Goal: Transaction & Acquisition: Purchase product/service

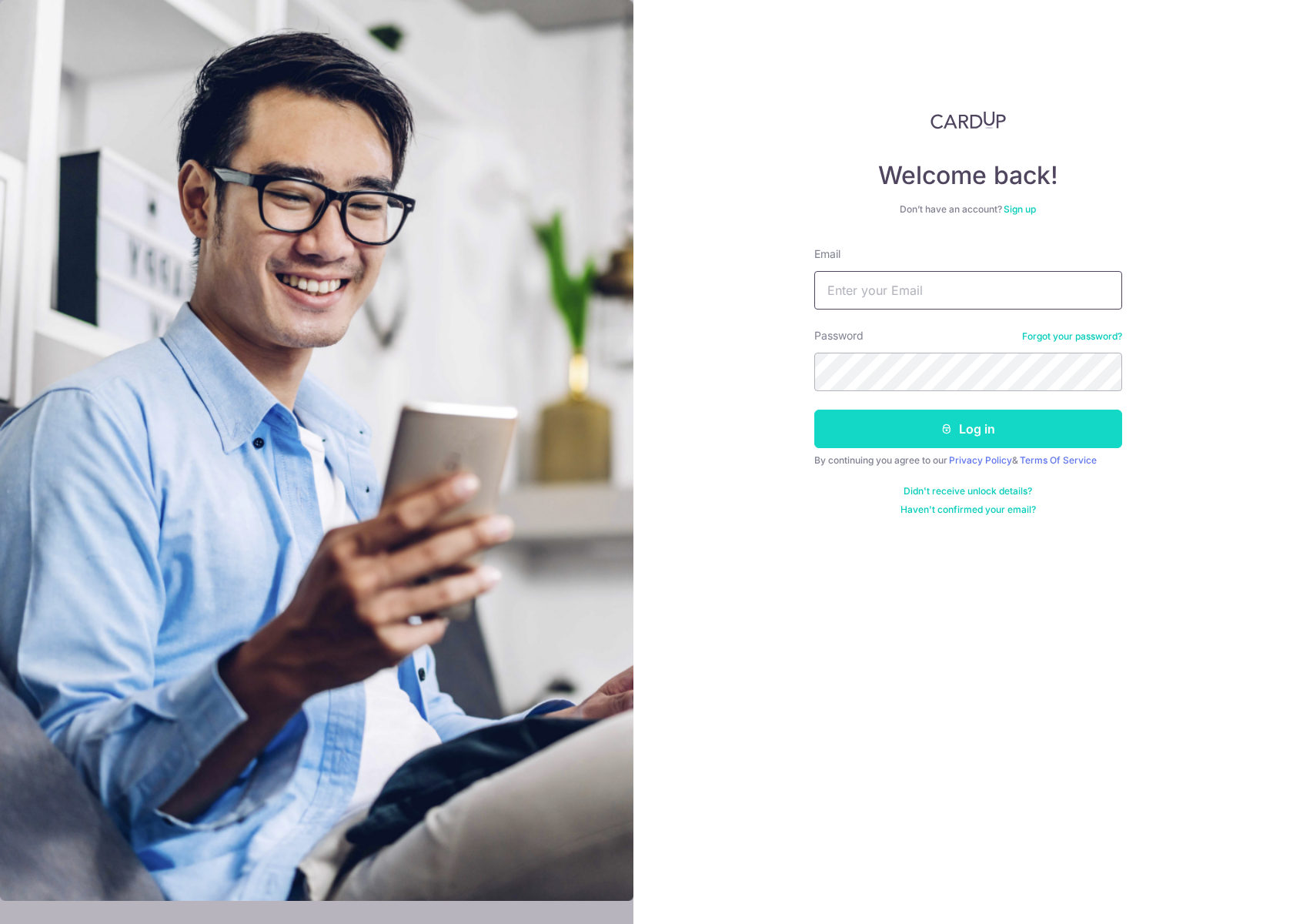
type input "[PERSON_NAME][EMAIL_ADDRESS][DOMAIN_NAME]"
click at [934, 447] on button "Log in" at bounding box center [968, 429] width 308 height 39
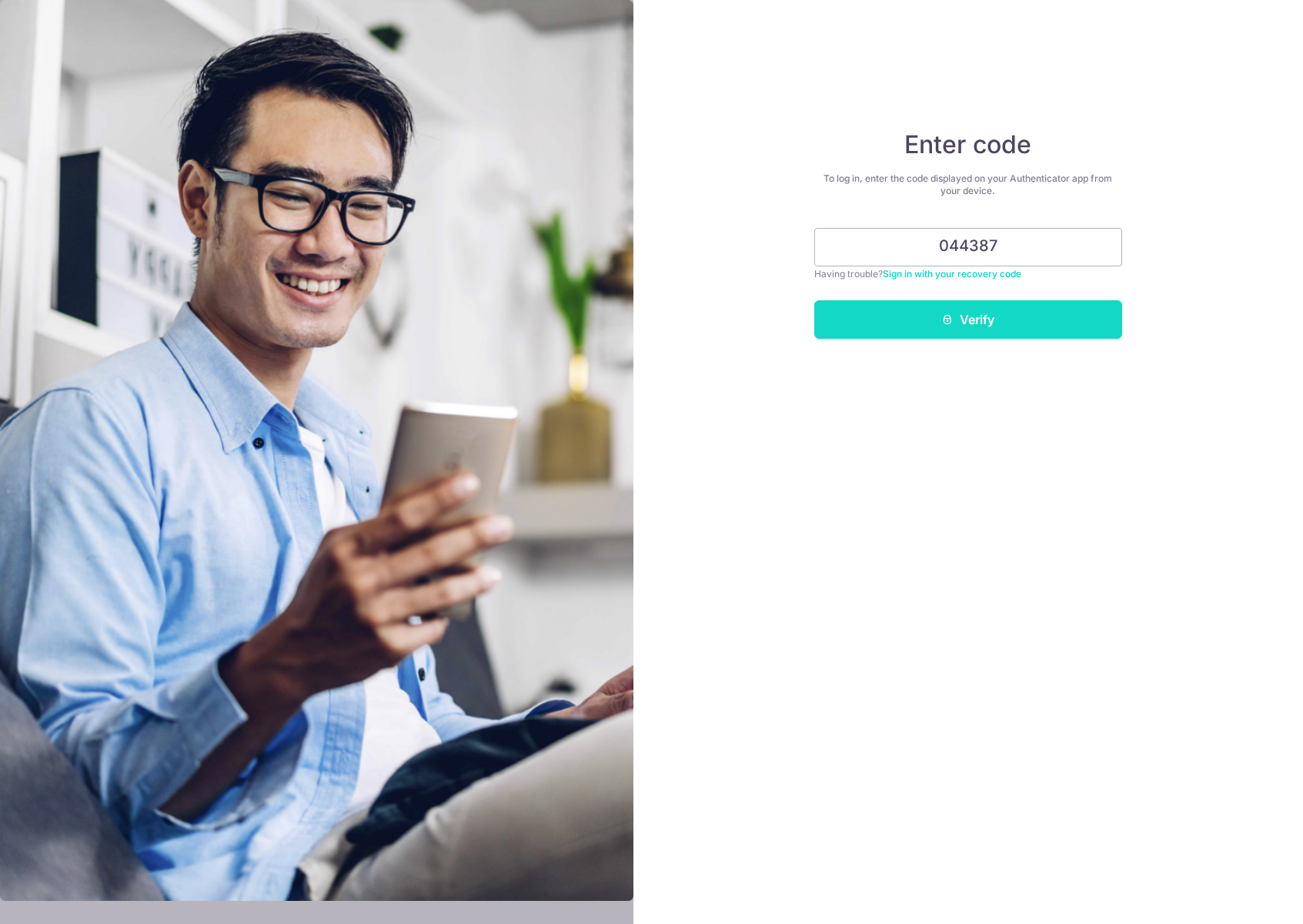
type input "044387"
click at [959, 315] on button "Verify" at bounding box center [968, 319] width 308 height 39
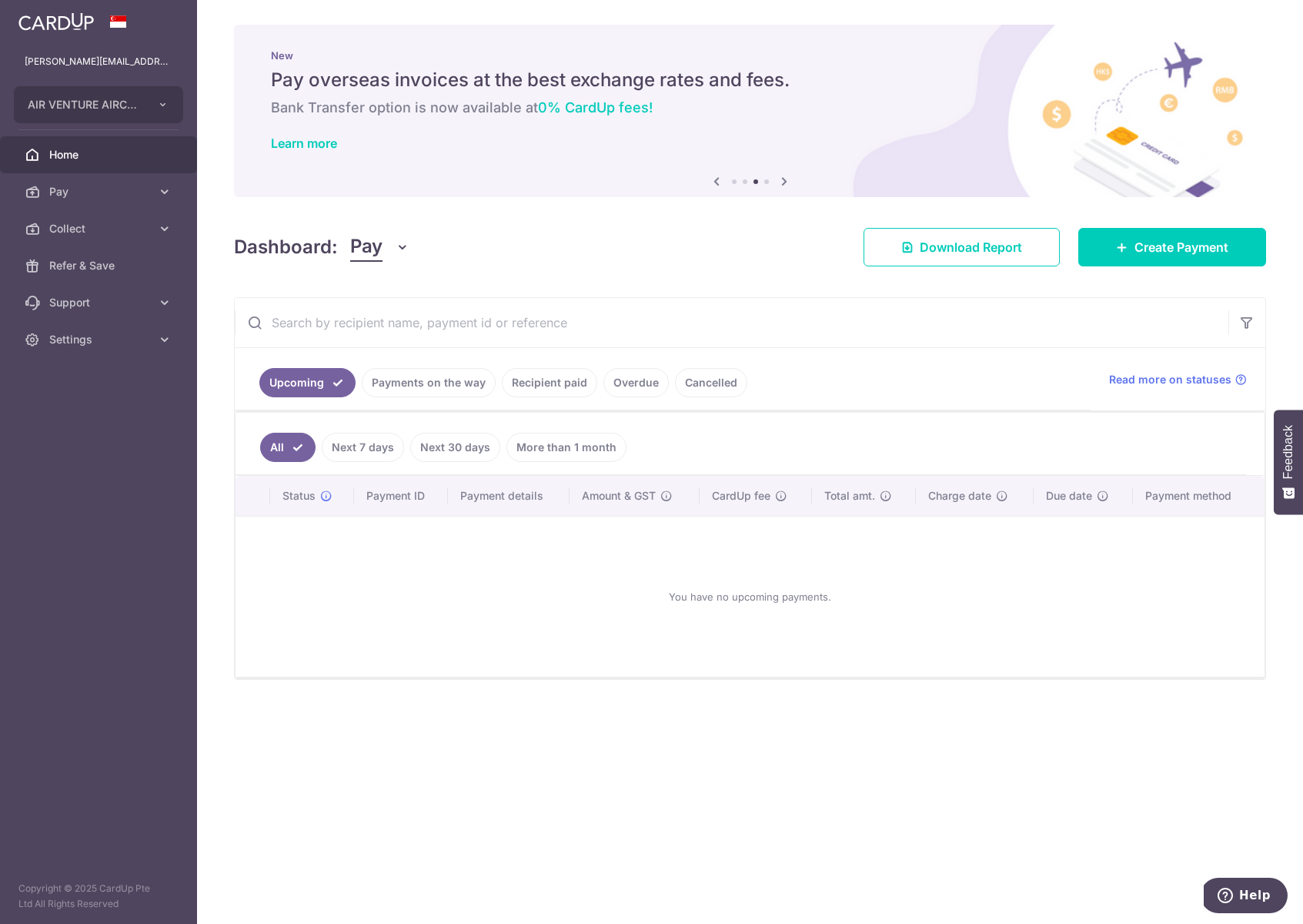
click at [456, 377] on link "Payments on the way" at bounding box center [428, 382] width 134 height 29
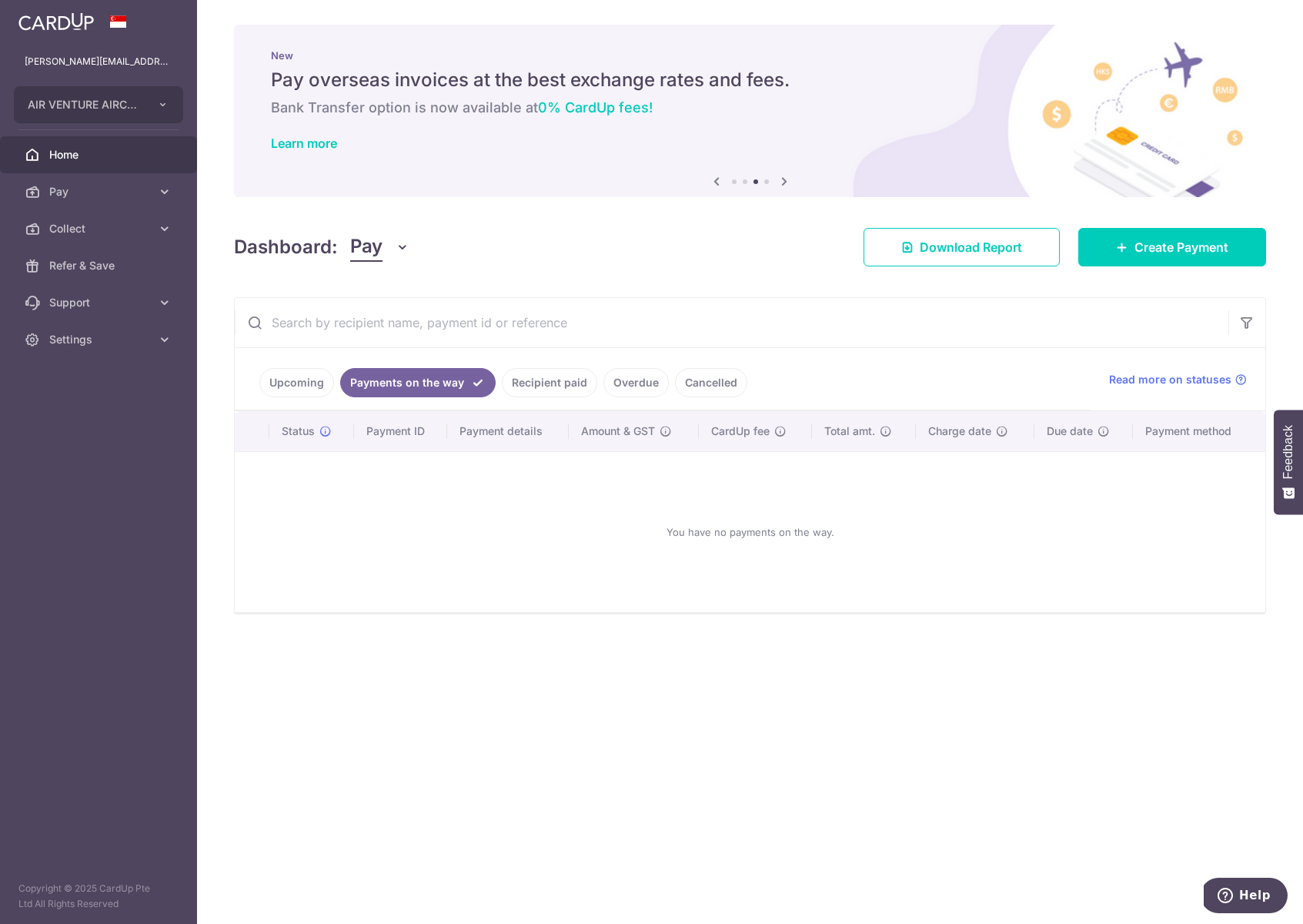
click at [545, 385] on link "Recipient paid" at bounding box center [549, 382] width 95 height 29
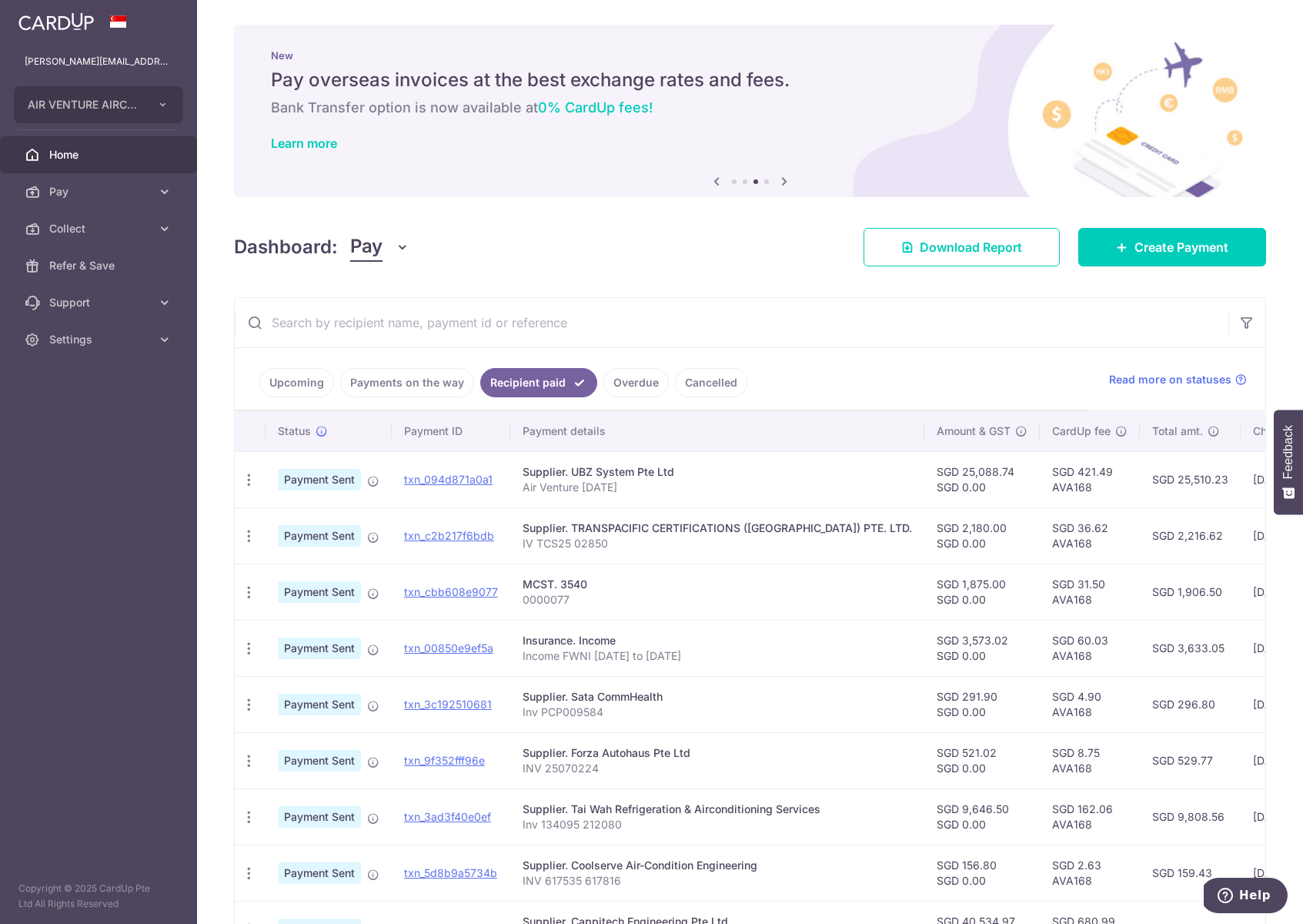
click at [623, 378] on link "Overdue" at bounding box center [636, 382] width 65 height 29
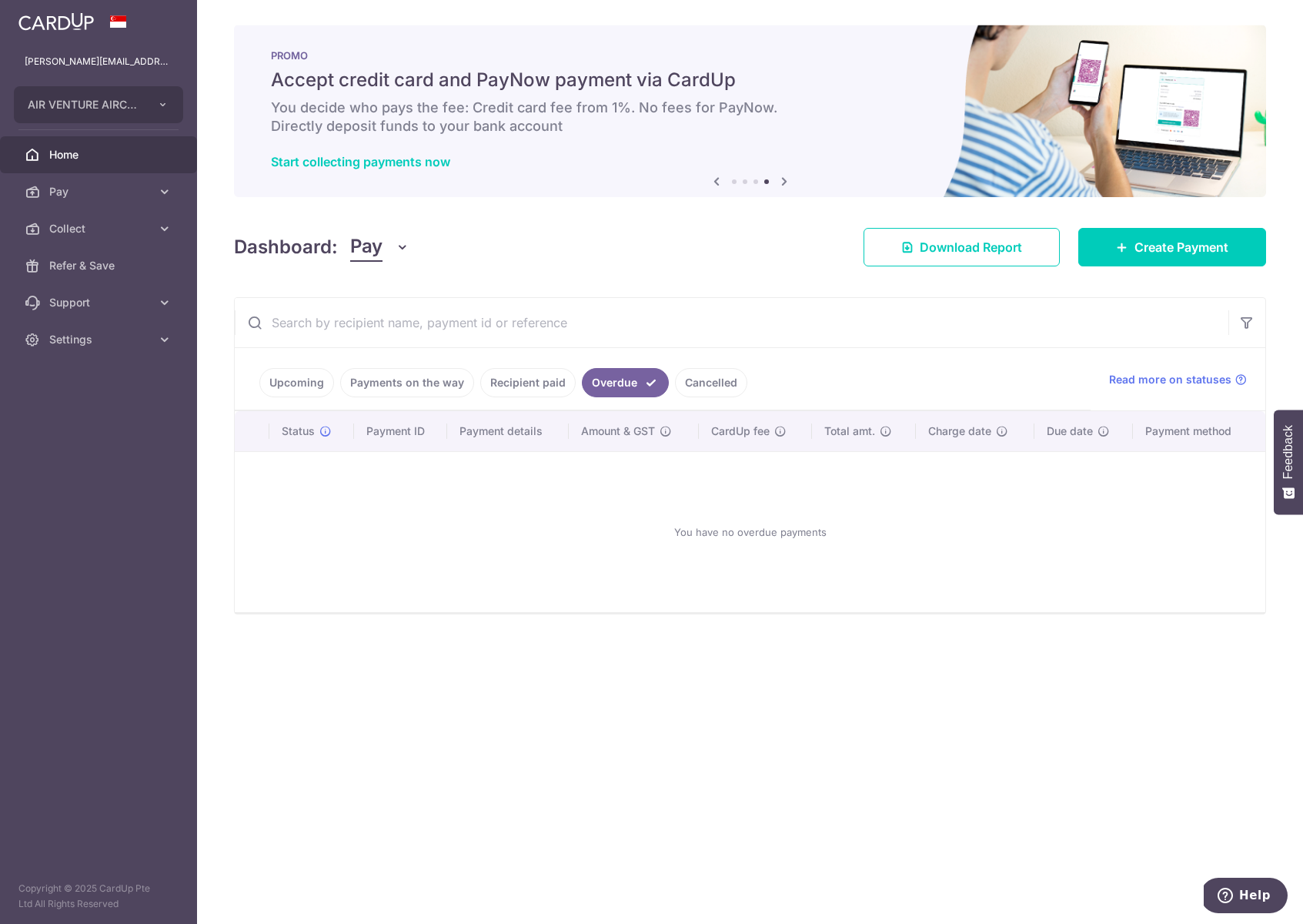
click at [686, 375] on link "Cancelled" at bounding box center [711, 382] width 72 height 29
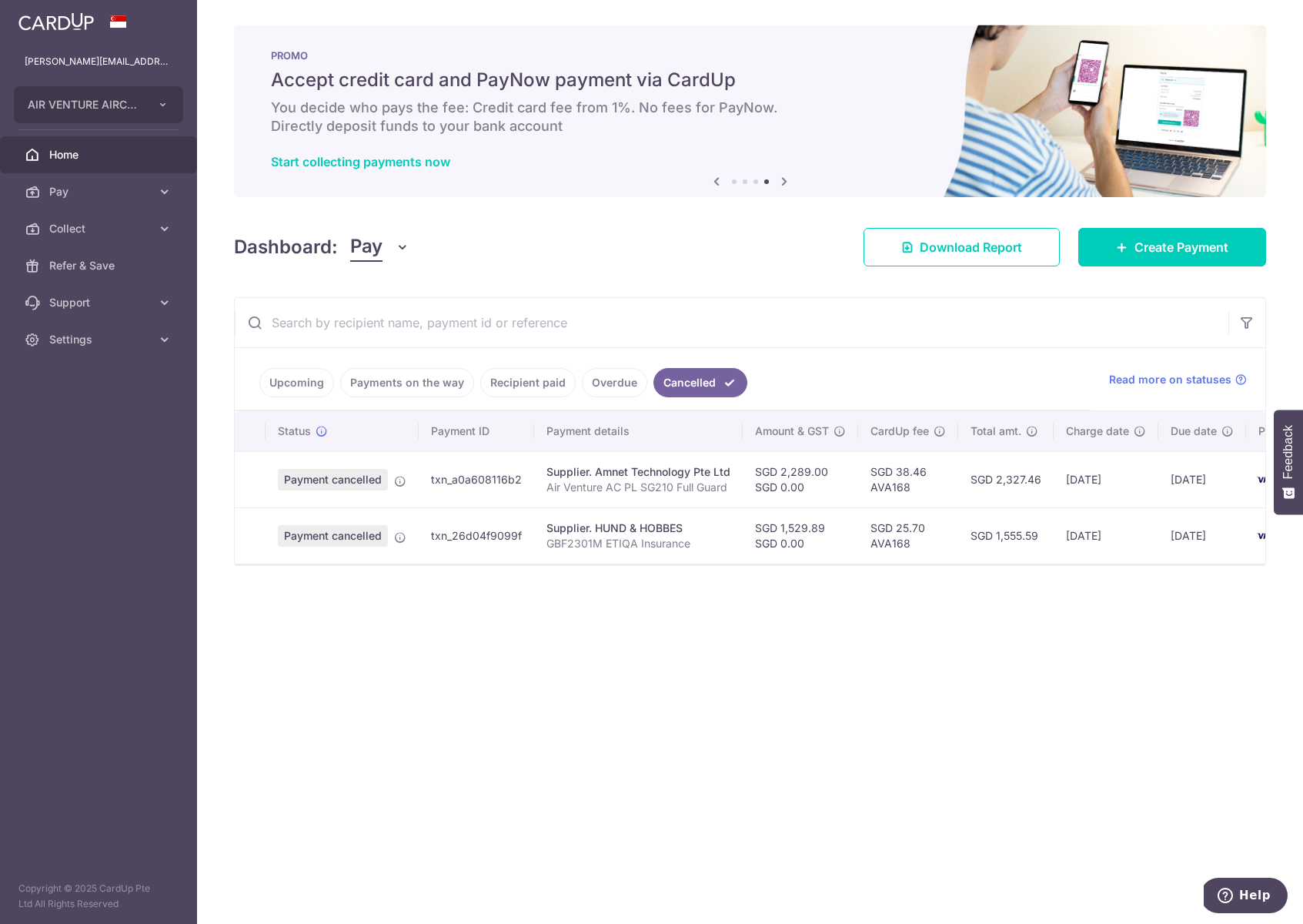
click at [609, 374] on link "Overdue" at bounding box center [614, 382] width 65 height 29
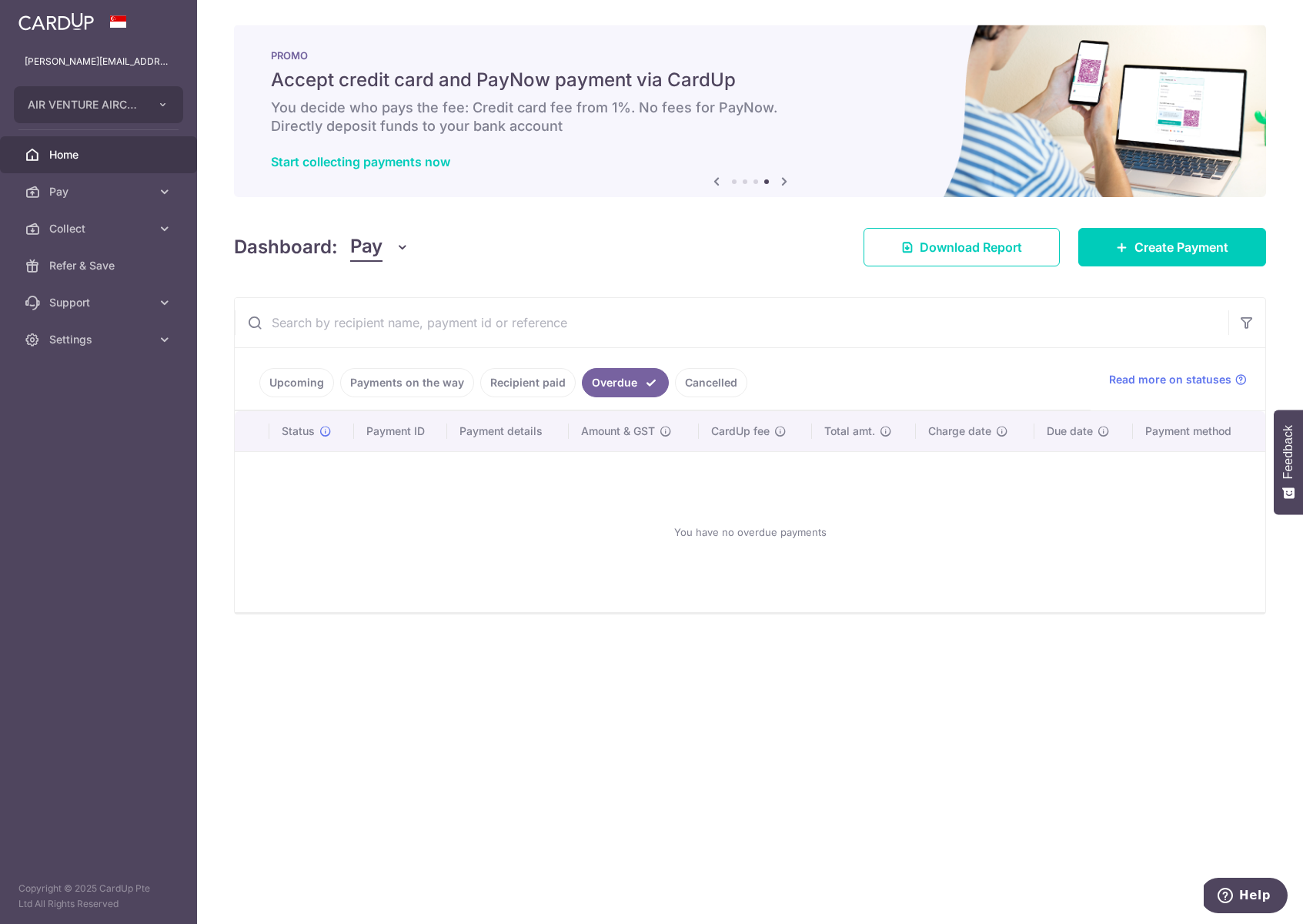
click at [520, 378] on link "Recipient paid" at bounding box center [528, 382] width 95 height 29
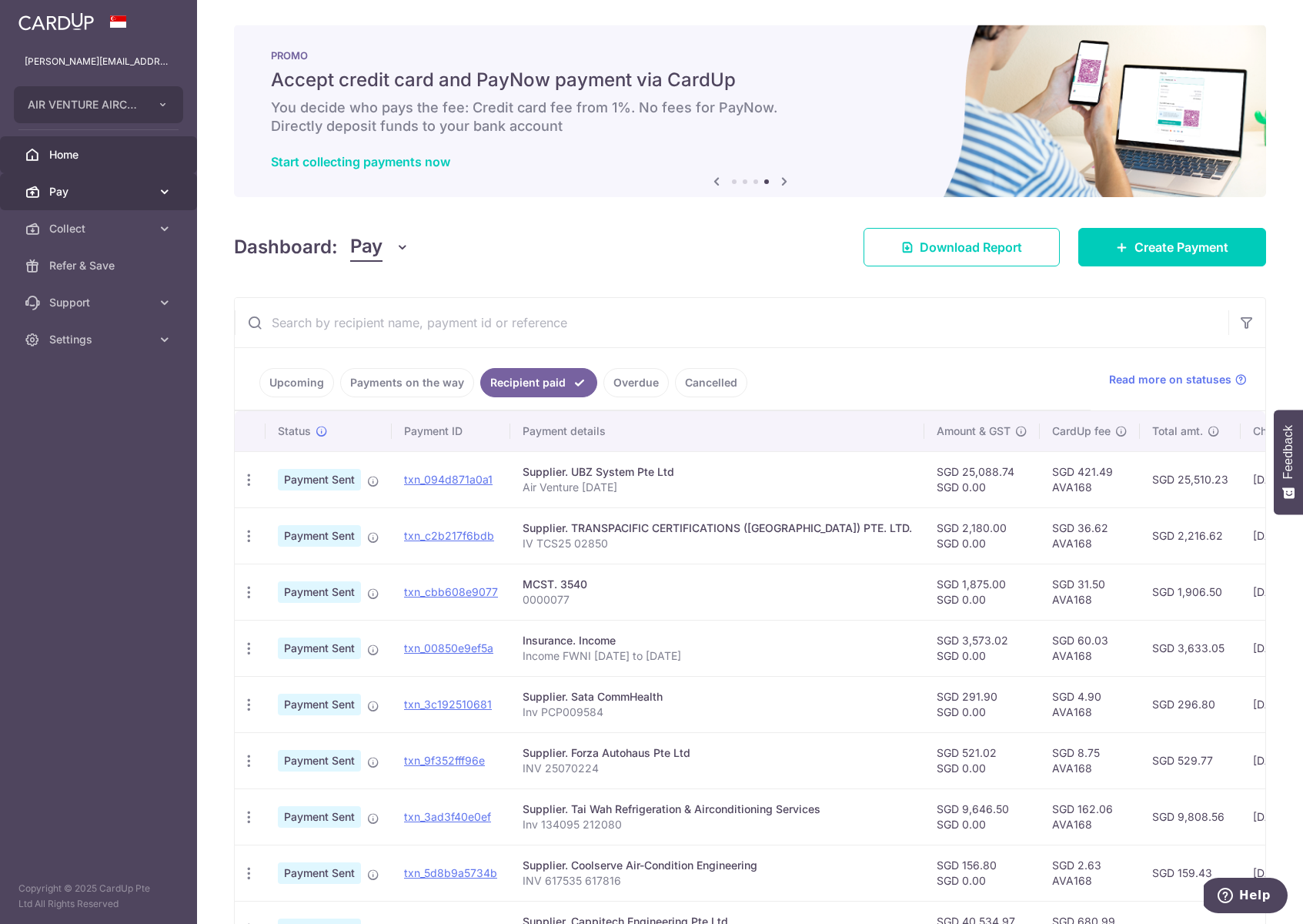
click at [100, 200] on link "Pay" at bounding box center [99, 192] width 197 height 37
click at [93, 228] on span "Payments" at bounding box center [99, 228] width 101 height 15
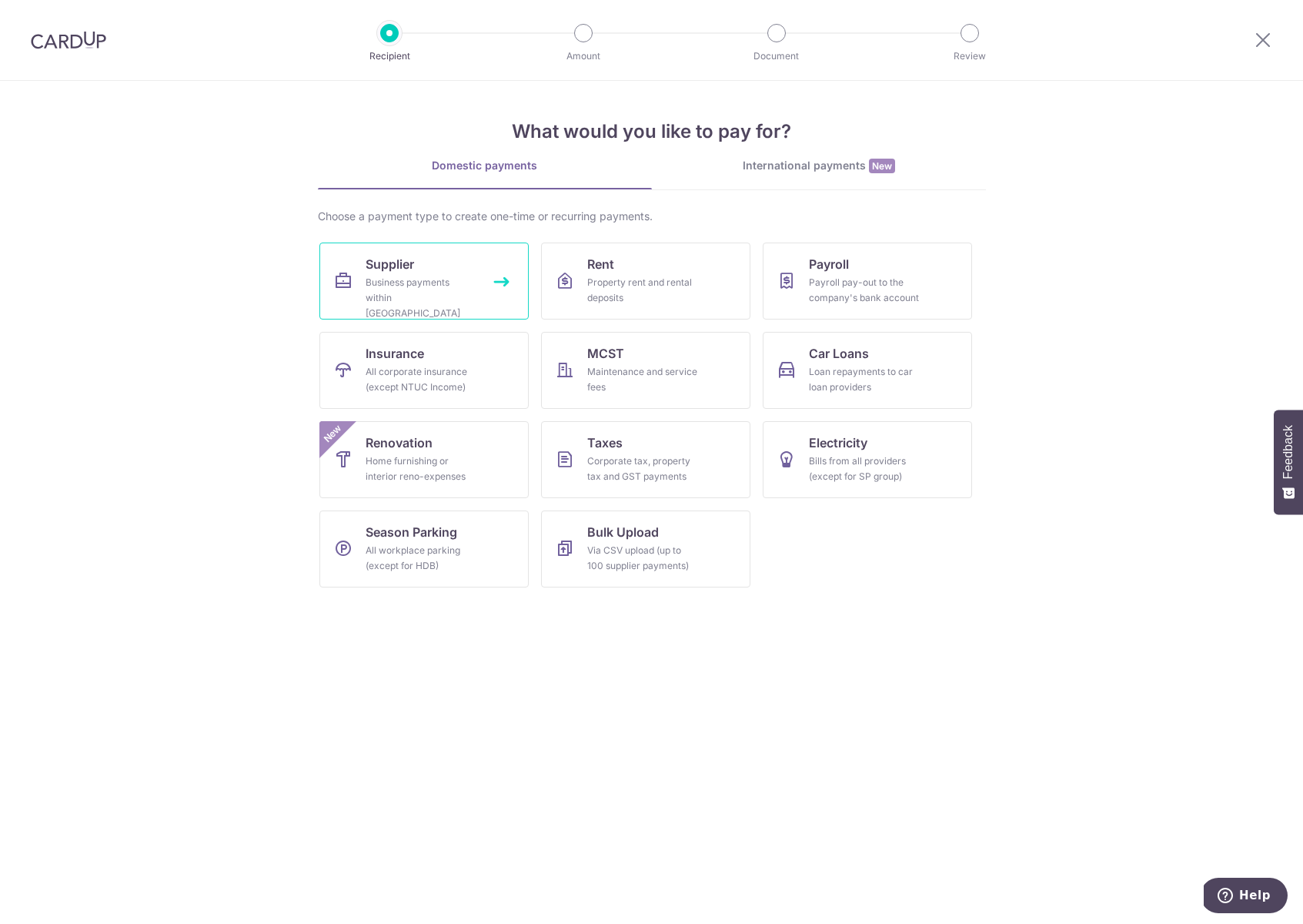
click at [389, 266] on span "Supplier" at bounding box center [389, 263] width 48 height 18
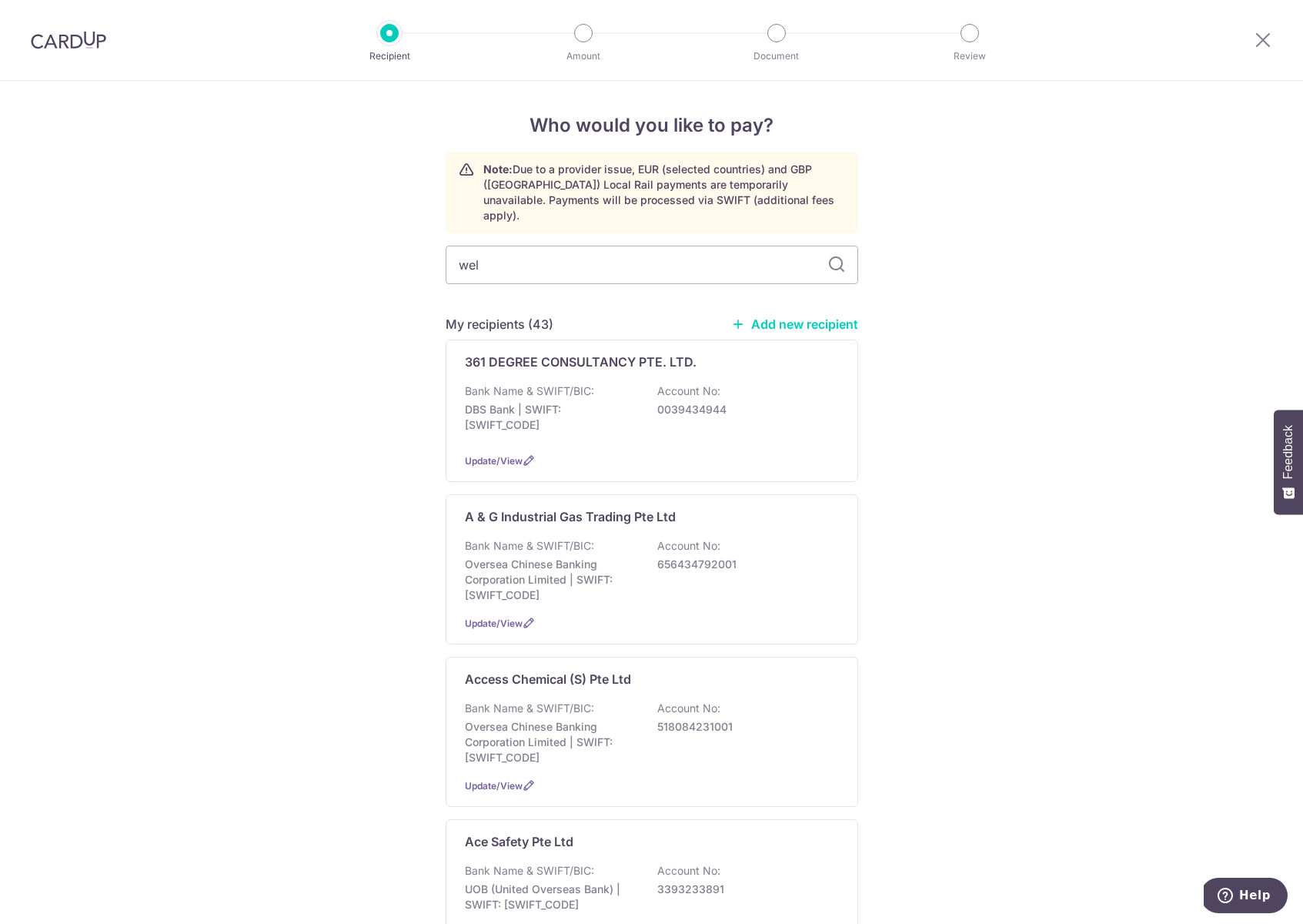
type input "well"
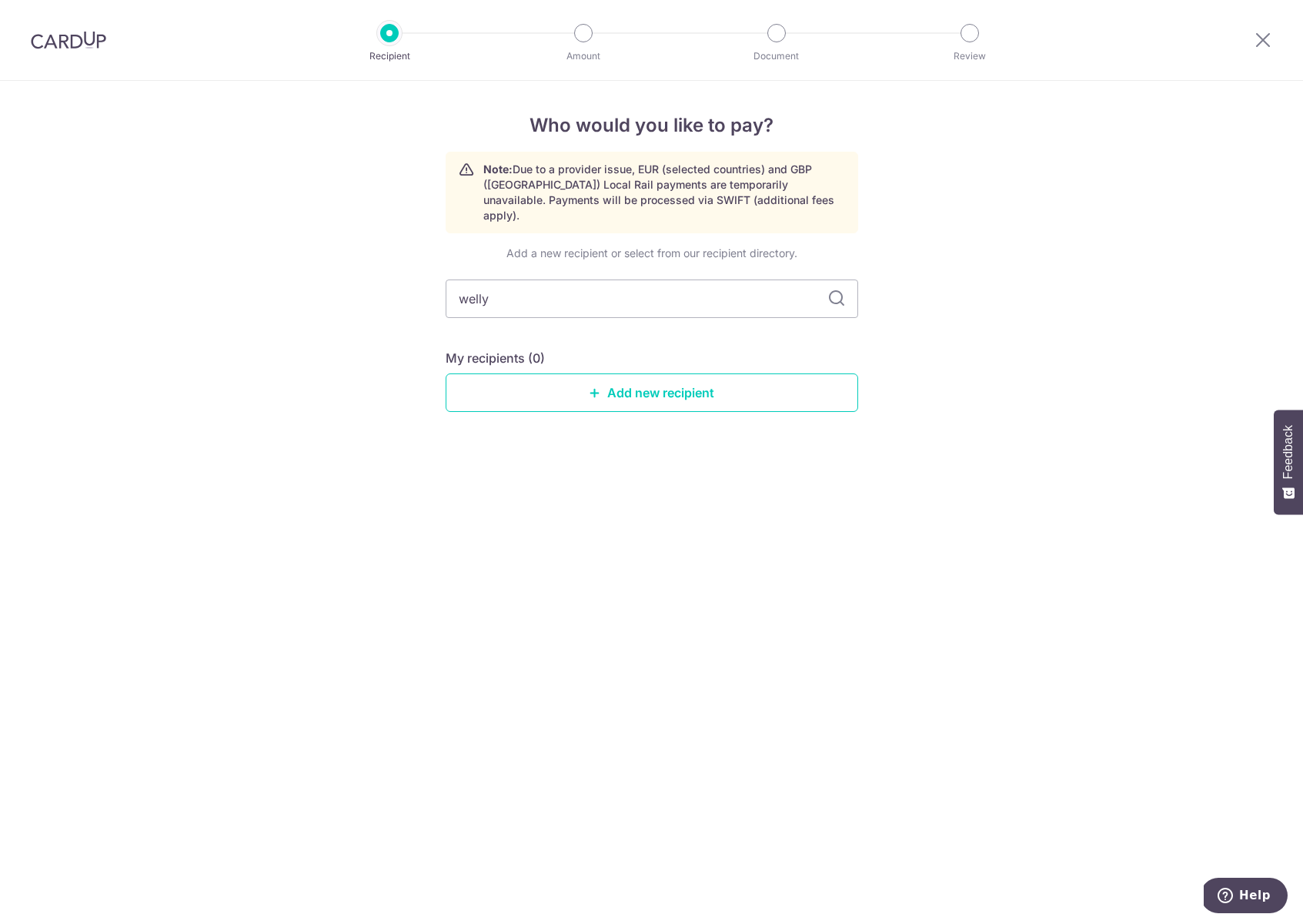
type input "welly"
click at [653, 387] on link "Add new recipient" at bounding box center [651, 392] width 413 height 39
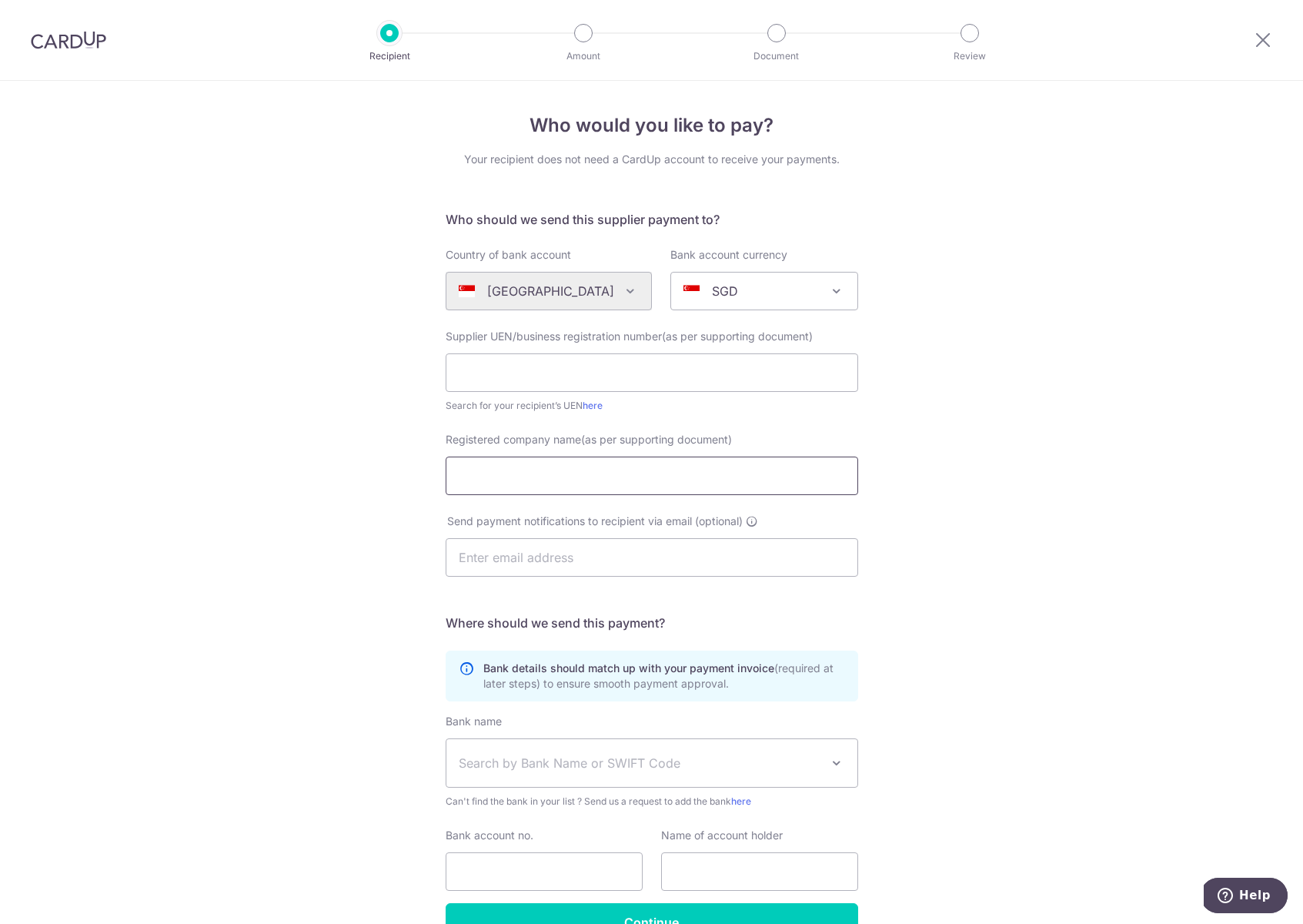
click at [509, 466] on input "Registered company name(as per supporting document)" at bounding box center [651, 476] width 413 height 39
paste input "WELLTY ENGINEERING PTE. LTD."
type input "WELLTY ENGINEERING PTE. LTD."
click at [708, 872] on input "text" at bounding box center [759, 871] width 197 height 39
paste input "WELLTY ENGINEERING PTE. LTD."
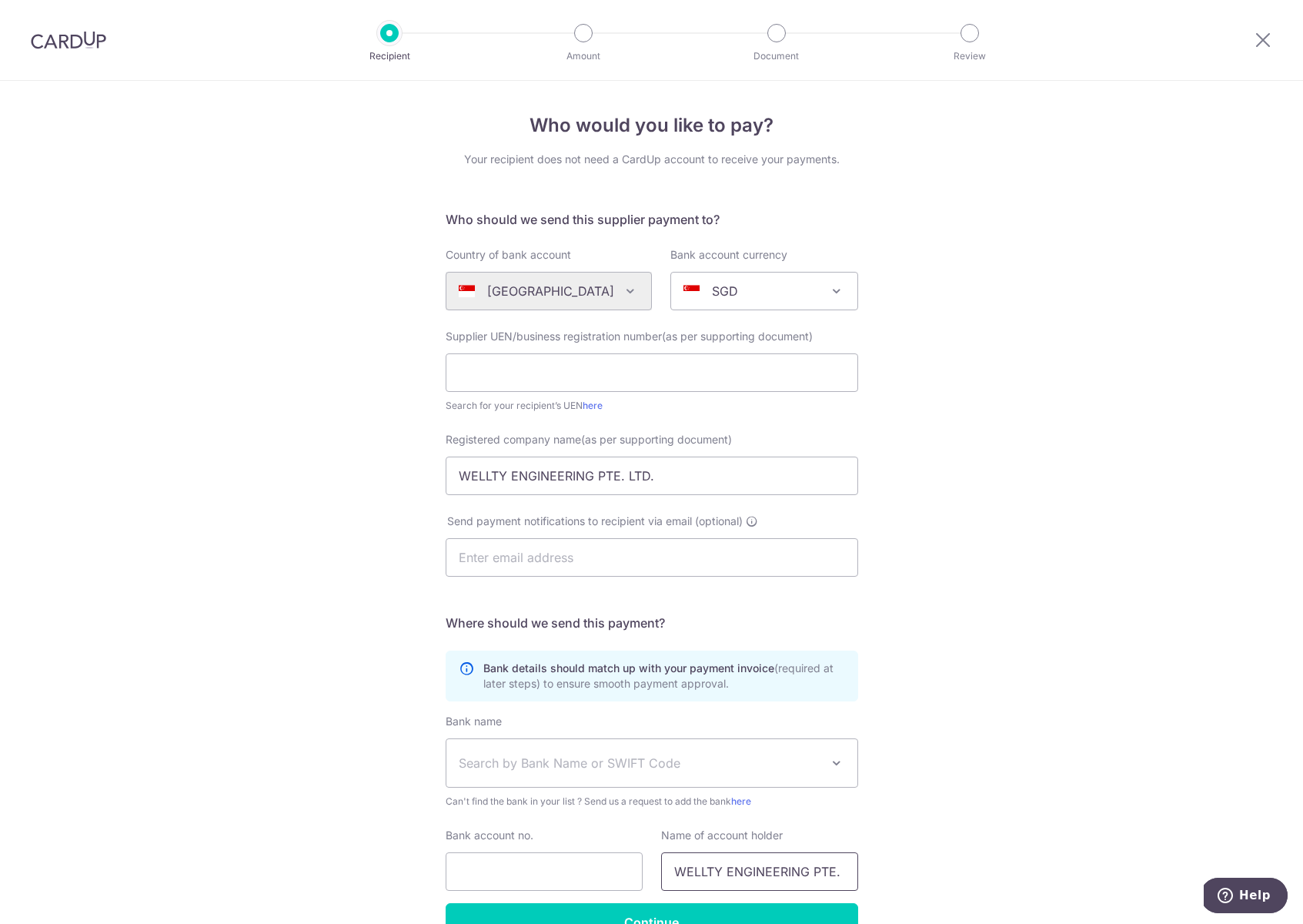
scroll to position [0, 23]
type input "WELLTY ENGINEERING PTE. LTD."
click at [509, 364] on input "text" at bounding box center [651, 372] width 413 height 39
paste input "201401885G"
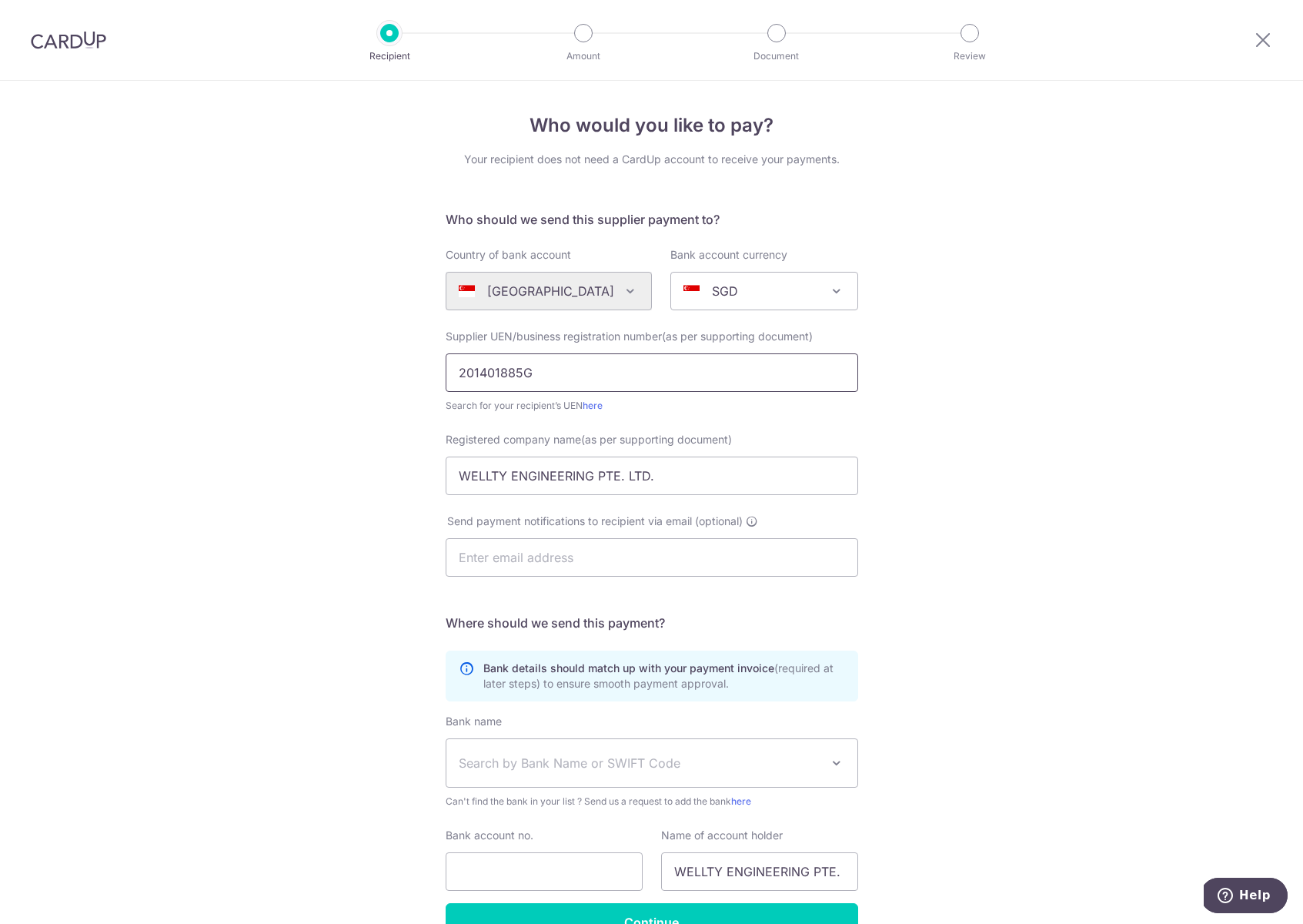
type input "201401885G"
click at [355, 385] on div "Who would you like to pay? Your recipient does not need a CardUp account to rec…" at bounding box center [651, 547] width 1303 height 933
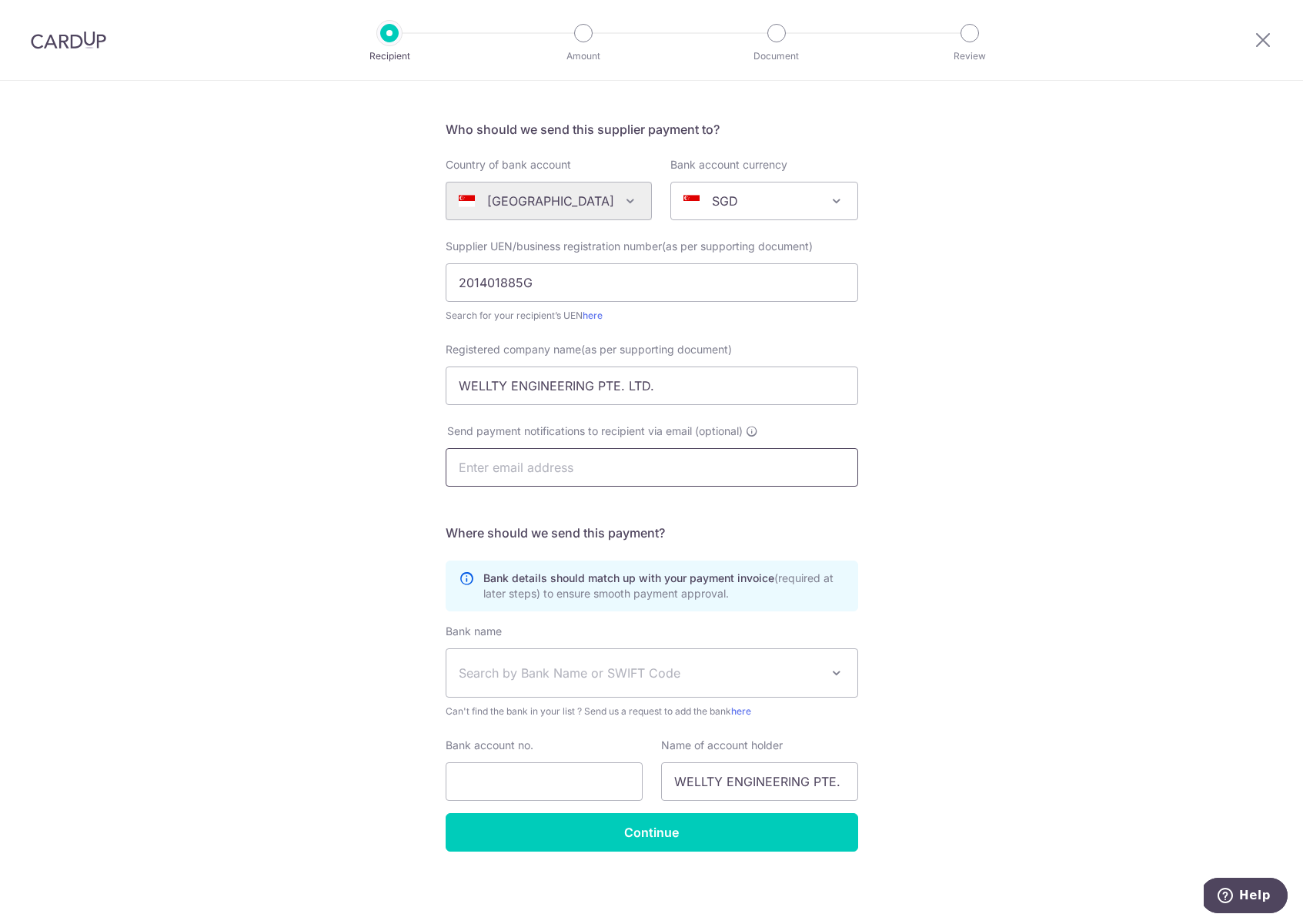
click at [504, 472] on input "text" at bounding box center [651, 467] width 413 height 39
type input "hw@wellty.com.sg"
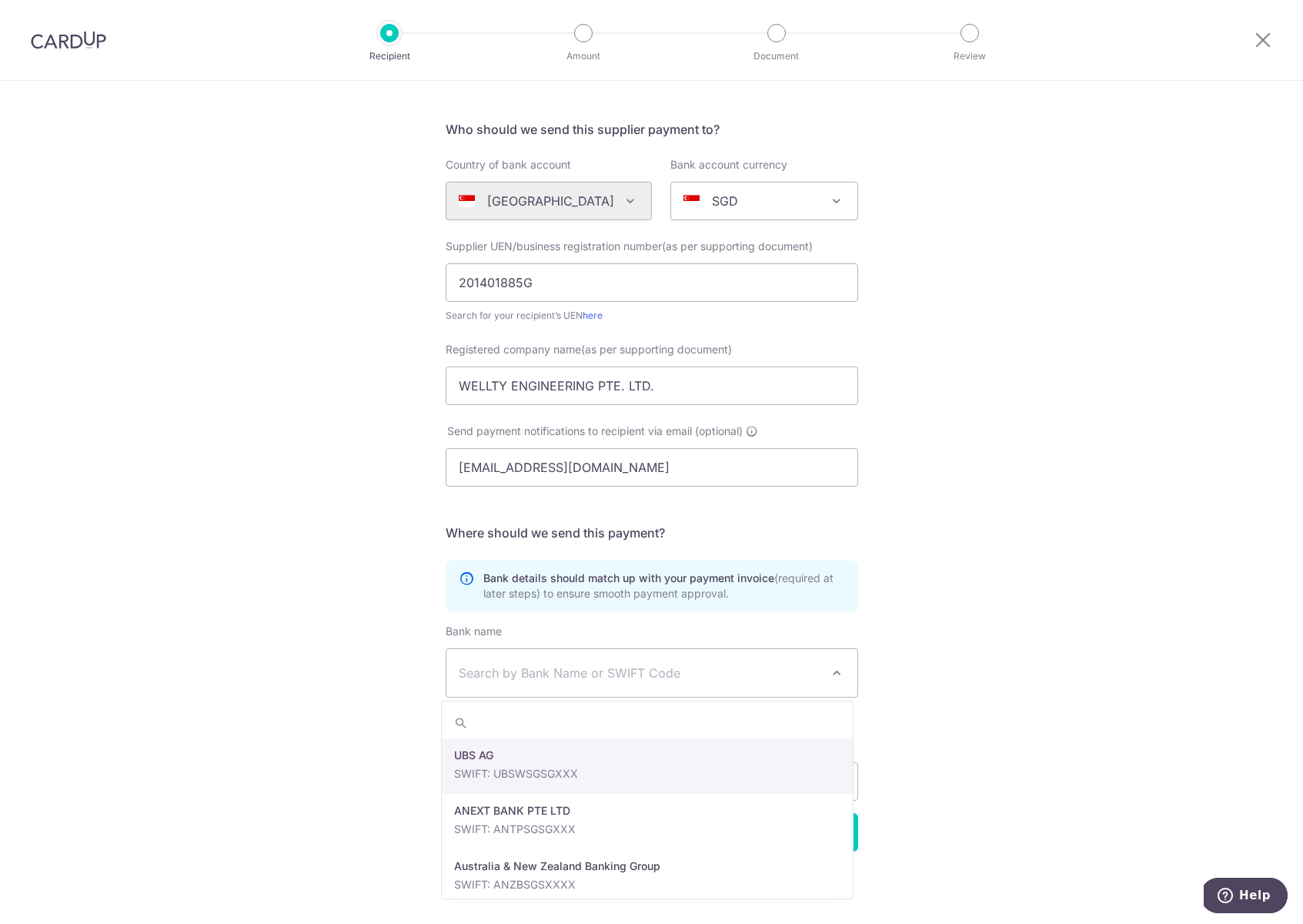
click at [587, 668] on span "Search by Bank Name or SWIFT Code" at bounding box center [639, 672] width 362 height 18
type input "DBS"
select select "6"
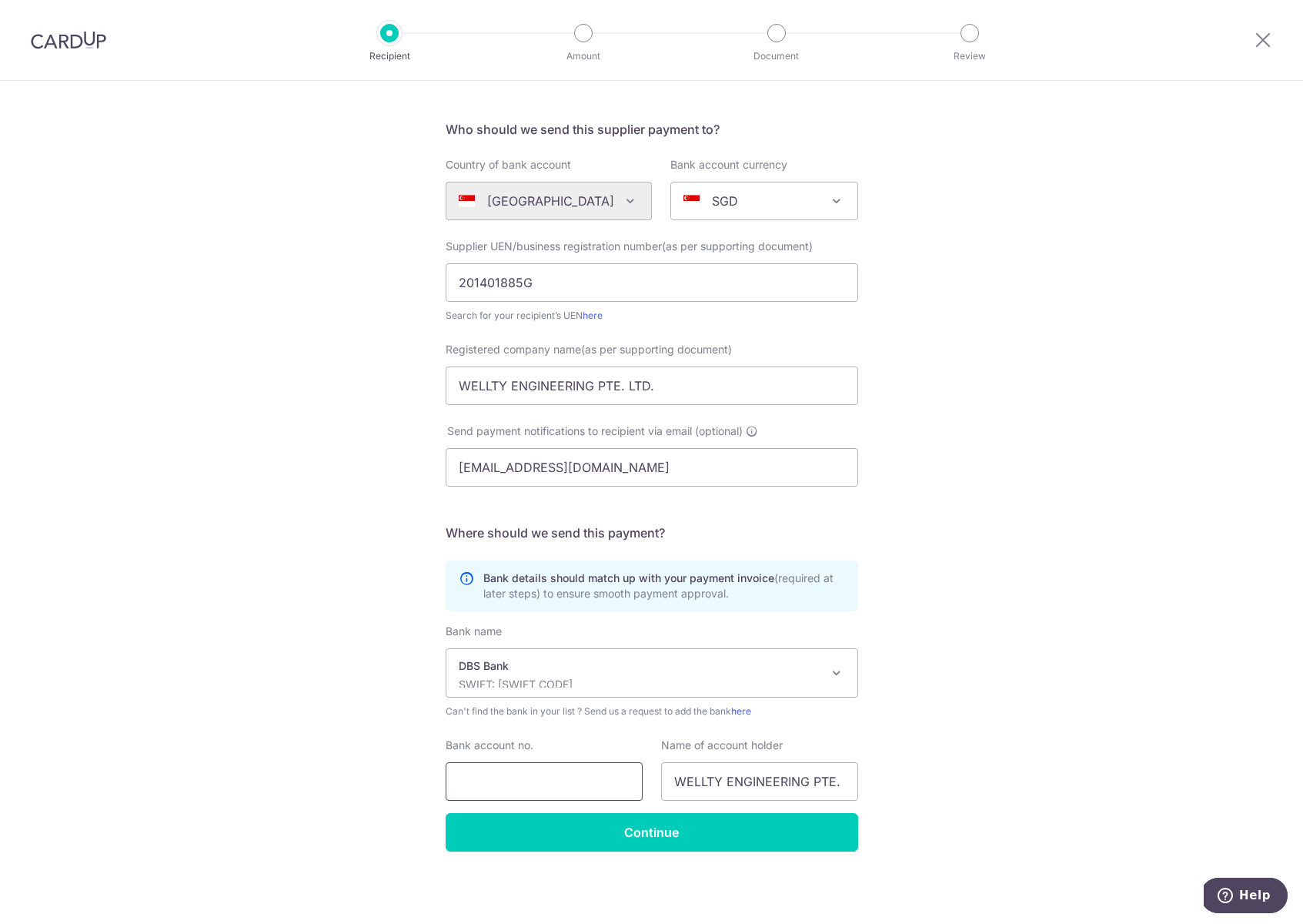
click at [531, 778] on input "Bank account no." at bounding box center [544, 781] width 197 height 39
type input "0199041128"
click at [666, 837] on input "Continue" at bounding box center [651, 832] width 413 height 39
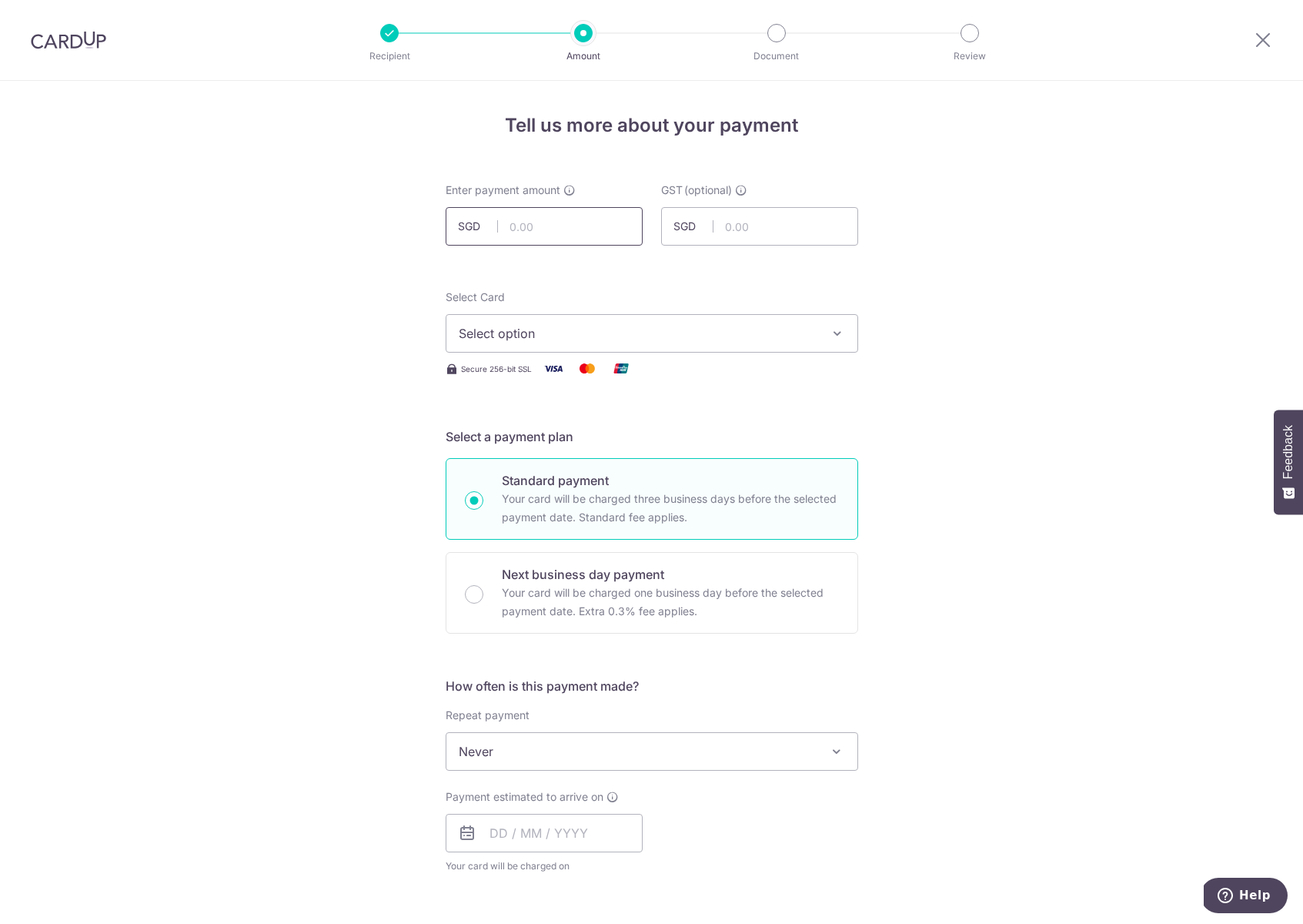
click at [555, 227] on input "text" at bounding box center [544, 226] width 197 height 39
type input "2,534.80"
click at [595, 334] on span "Select option" at bounding box center [638, 333] width 359 height 18
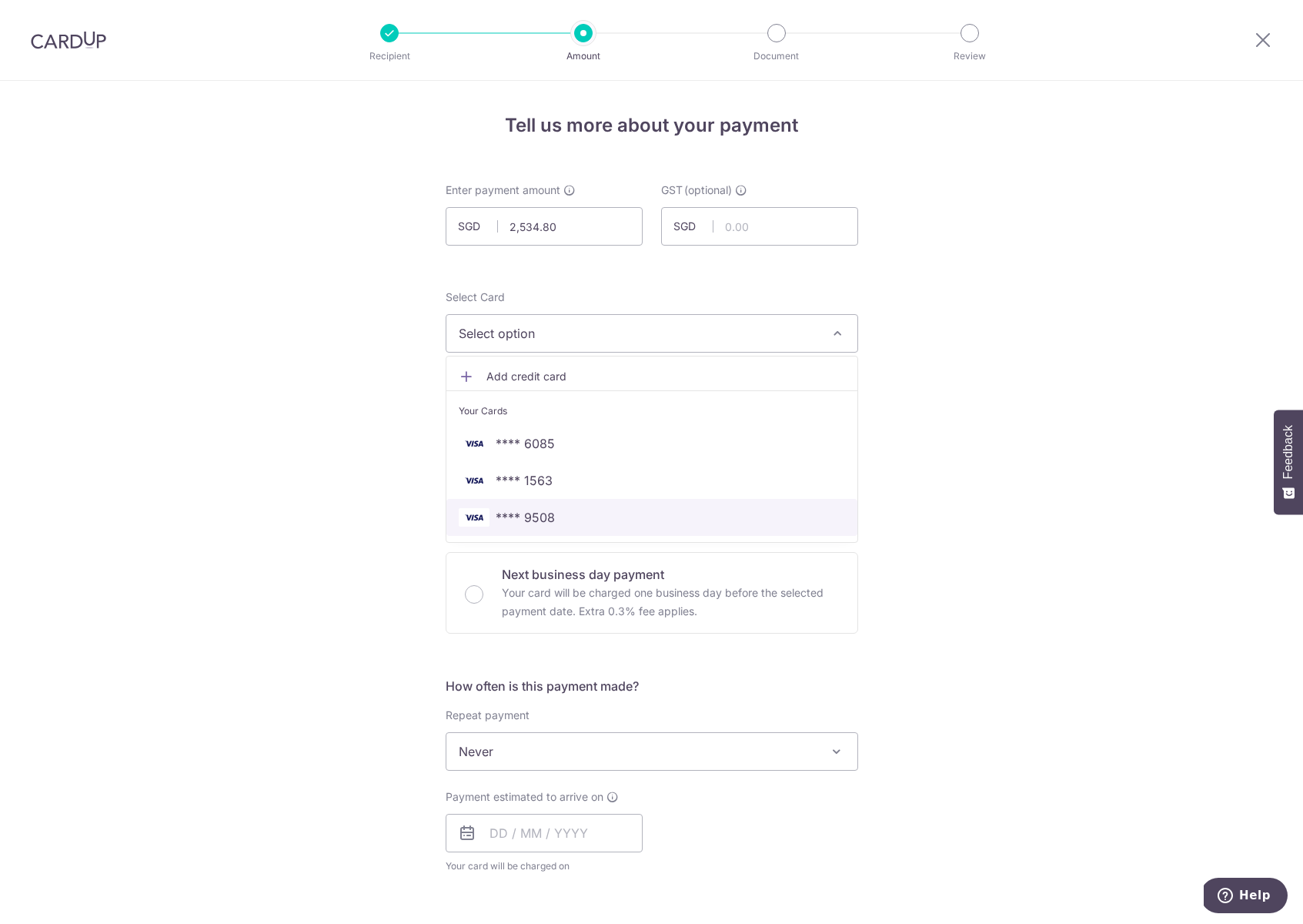
click at [612, 514] on span "**** 9508" at bounding box center [651, 517] width 386 height 18
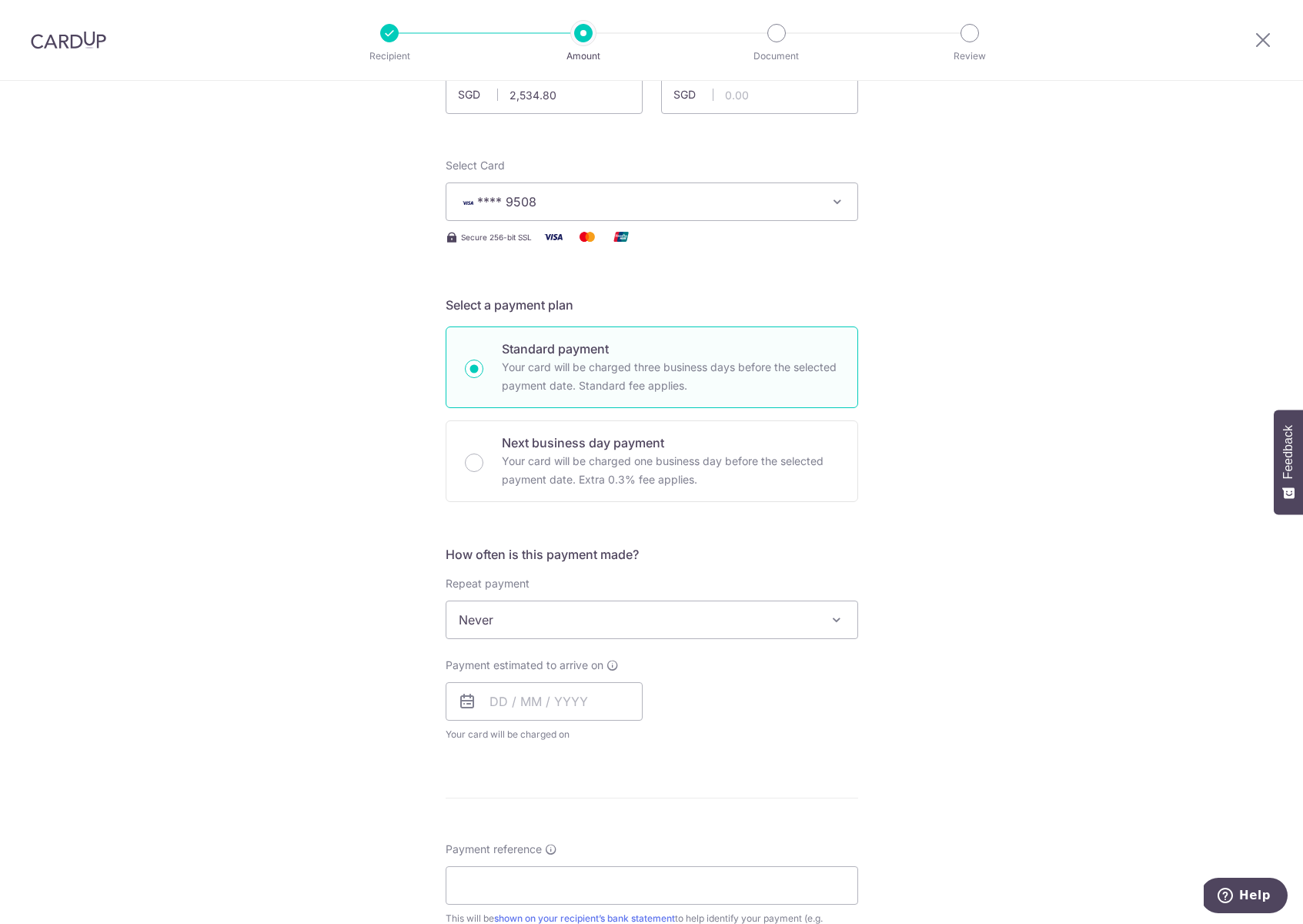
scroll to position [202, 0]
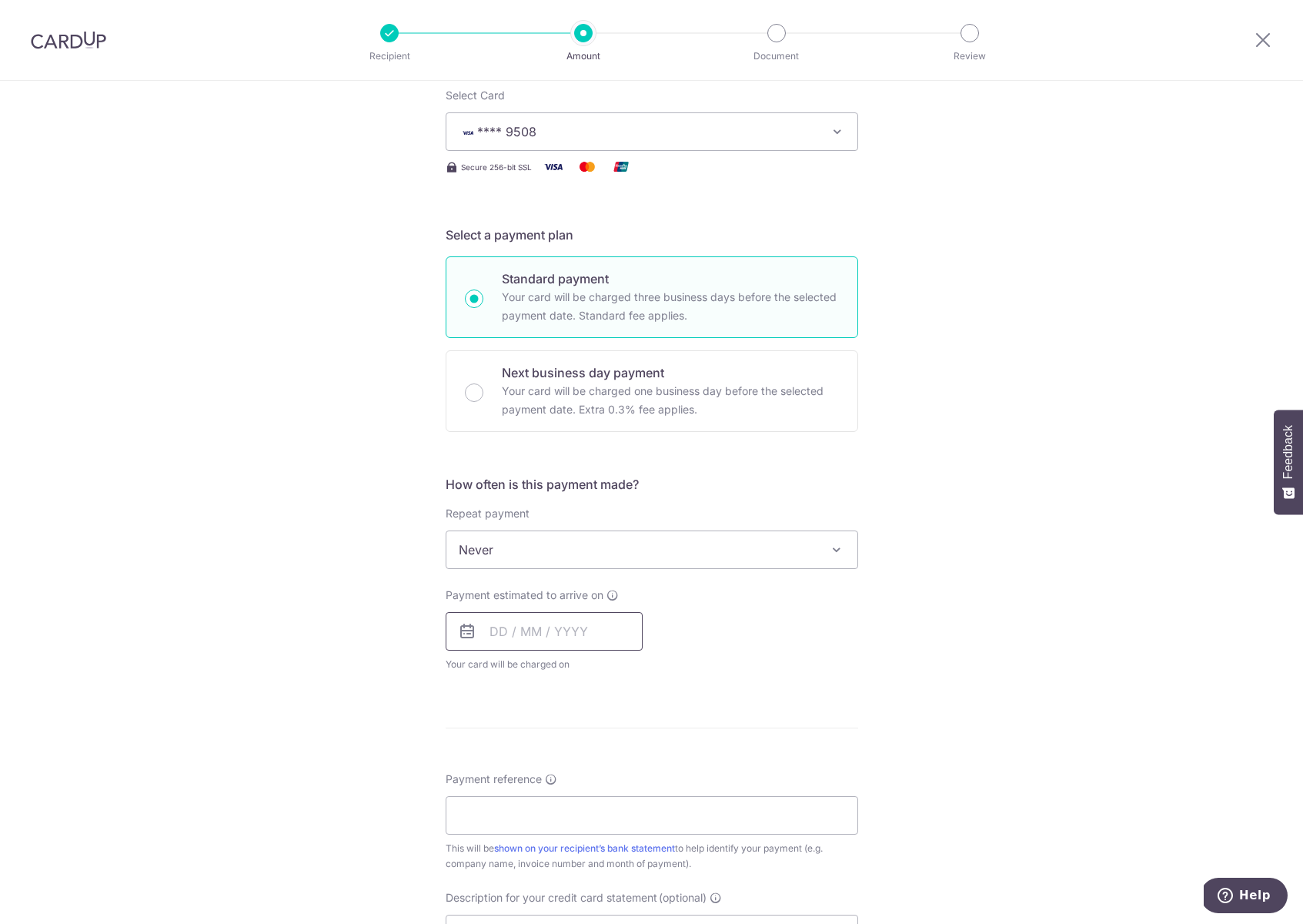
click at [487, 632] on input "text" at bounding box center [544, 631] width 197 height 39
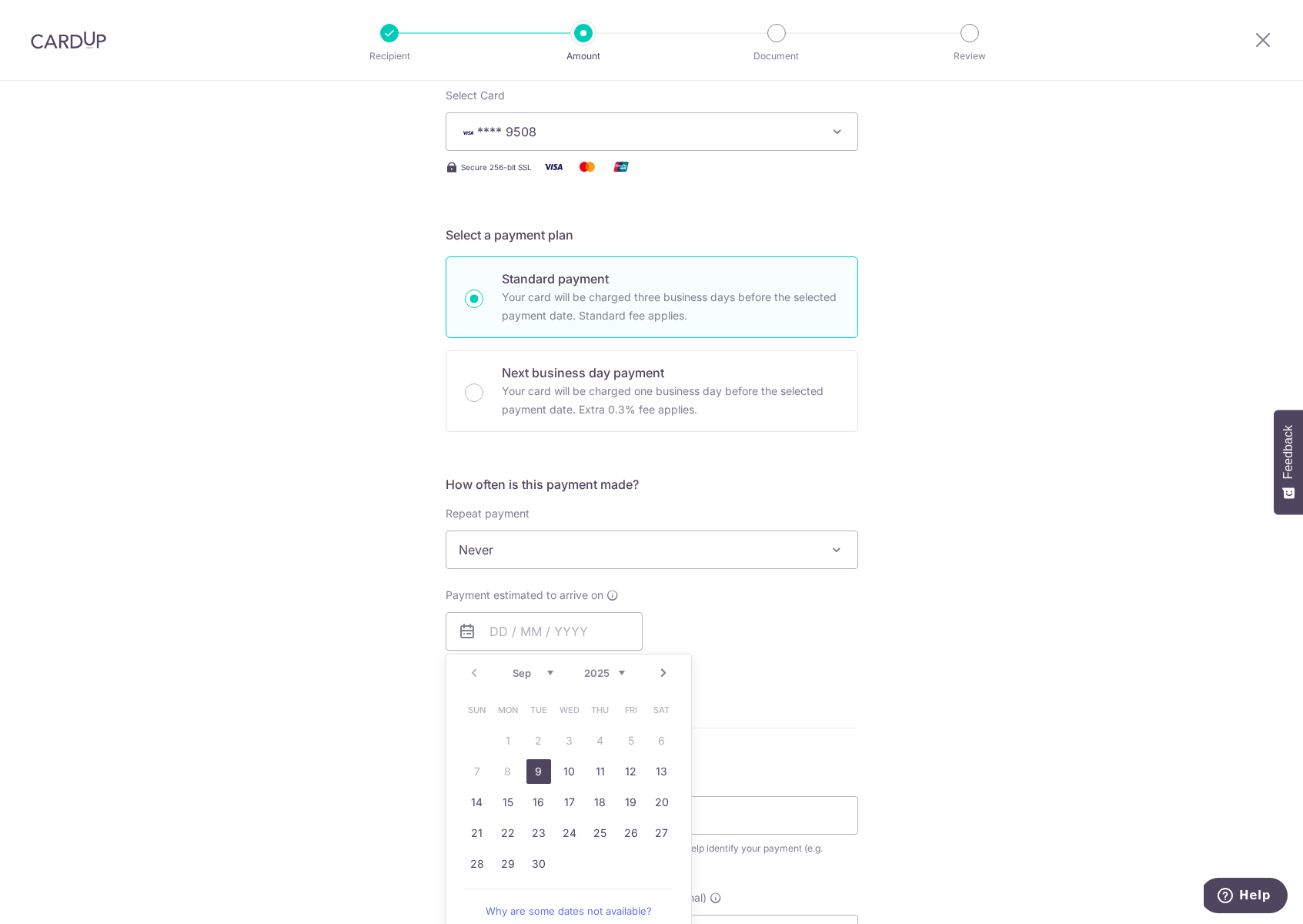
click at [529, 774] on link "9" at bounding box center [538, 771] width 25 height 25
type input "09/09/2025"
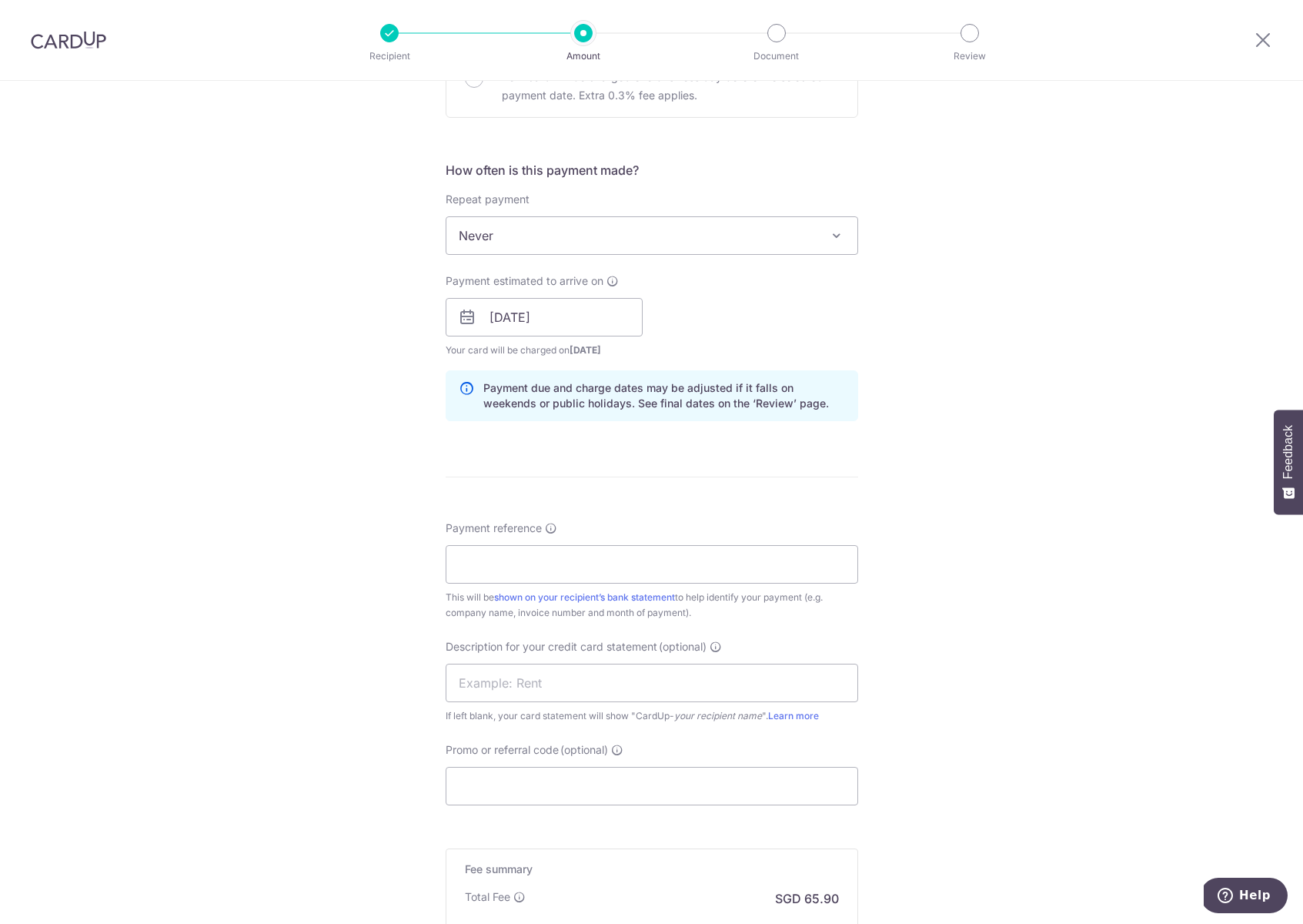
scroll to position [518, 0]
click at [467, 555] on input "Payment reference" at bounding box center [651, 562] width 413 height 39
type input "INV 03624 03667"
click at [501, 680] on input "text" at bounding box center [651, 680] width 413 height 39
type input "Wellty Engrg PL"
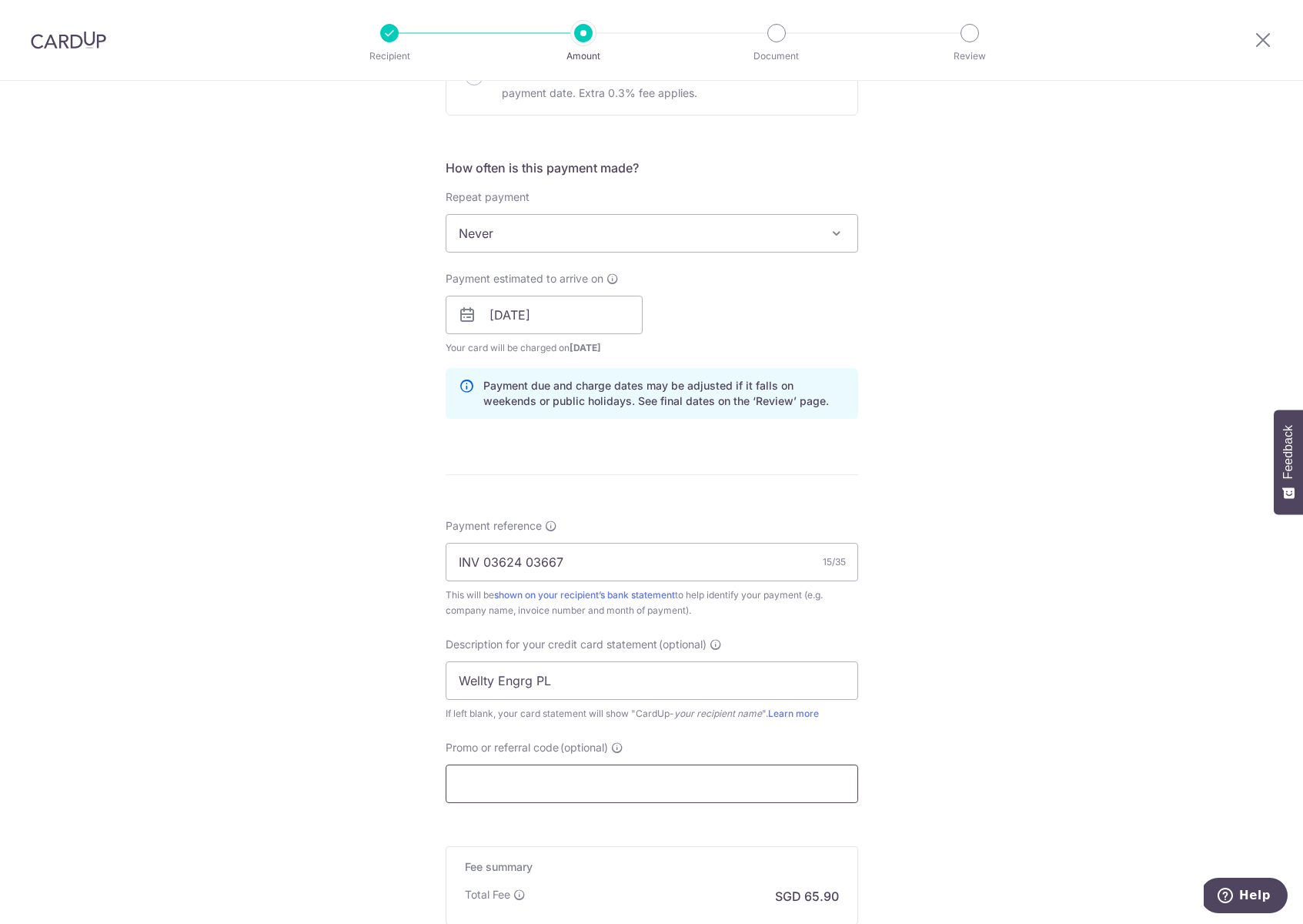
click at [528, 775] on input "Promo or referral code (optional)" at bounding box center [651, 783] width 413 height 39
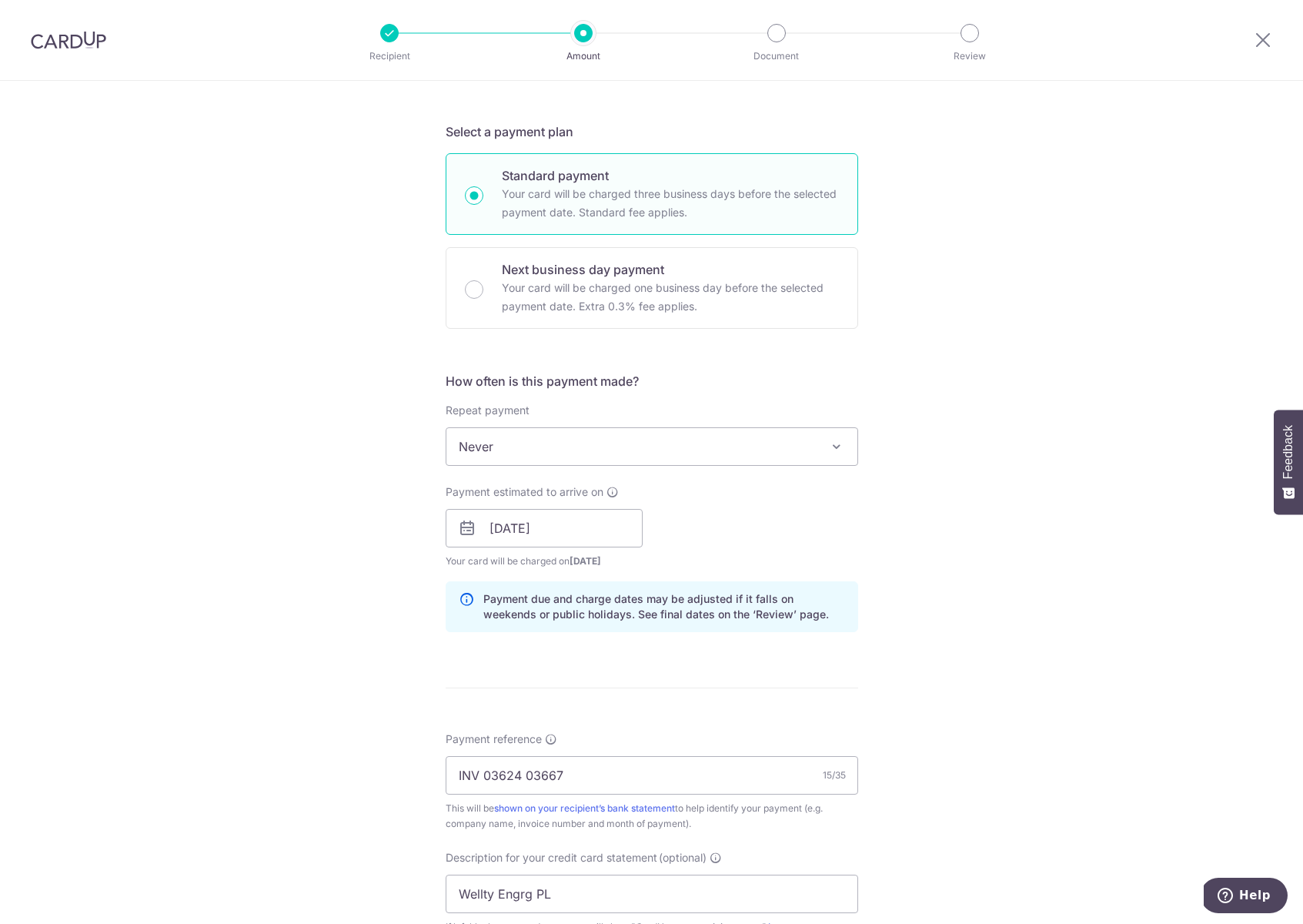
scroll to position [785, 0]
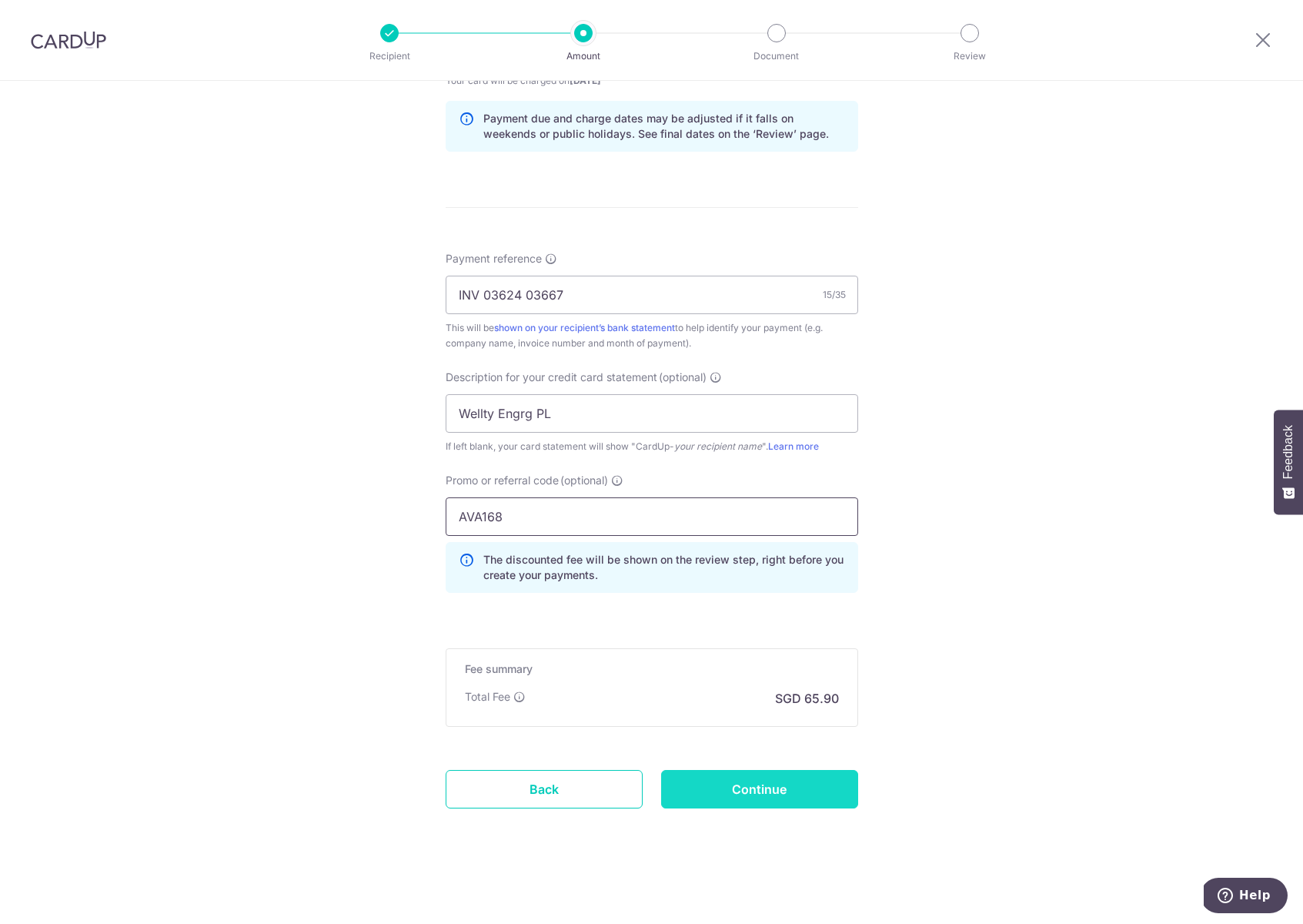
type input "AVA168"
click at [734, 799] on input "Continue" at bounding box center [759, 789] width 197 height 39
type input "Create Schedule"
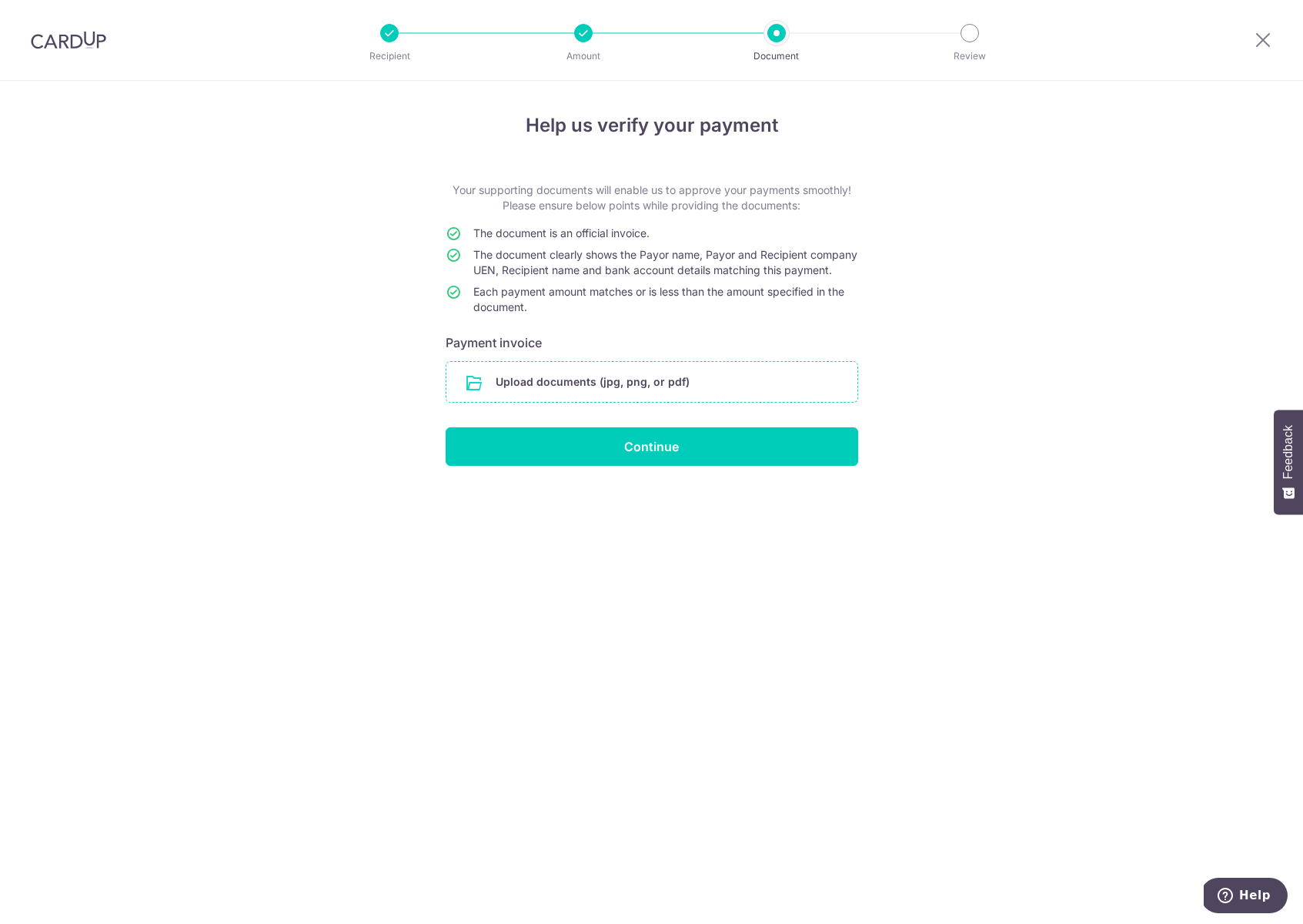
click at [747, 402] on input "file" at bounding box center [651, 381] width 411 height 40
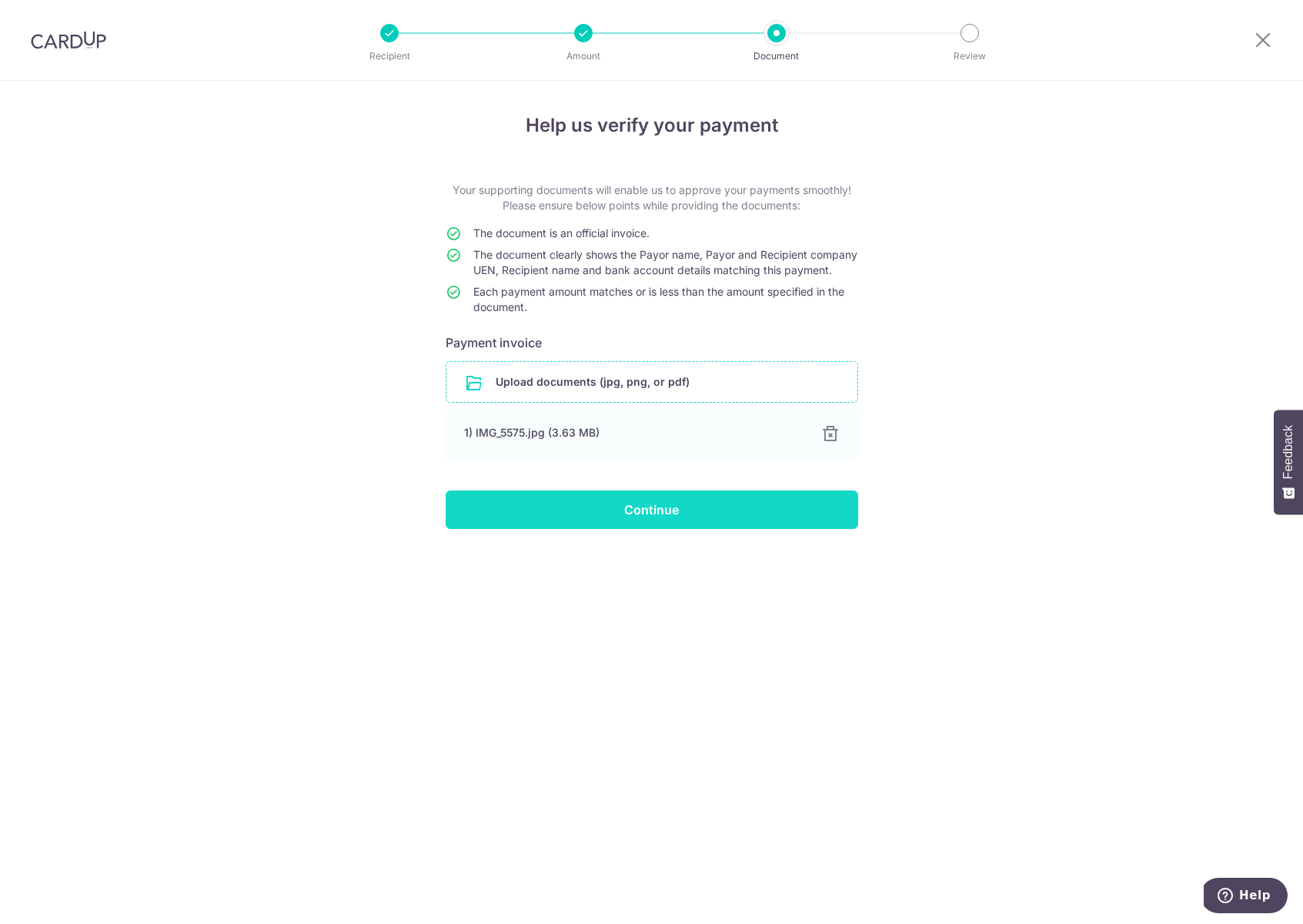
click at [723, 516] on input "Continue" at bounding box center [651, 510] width 413 height 39
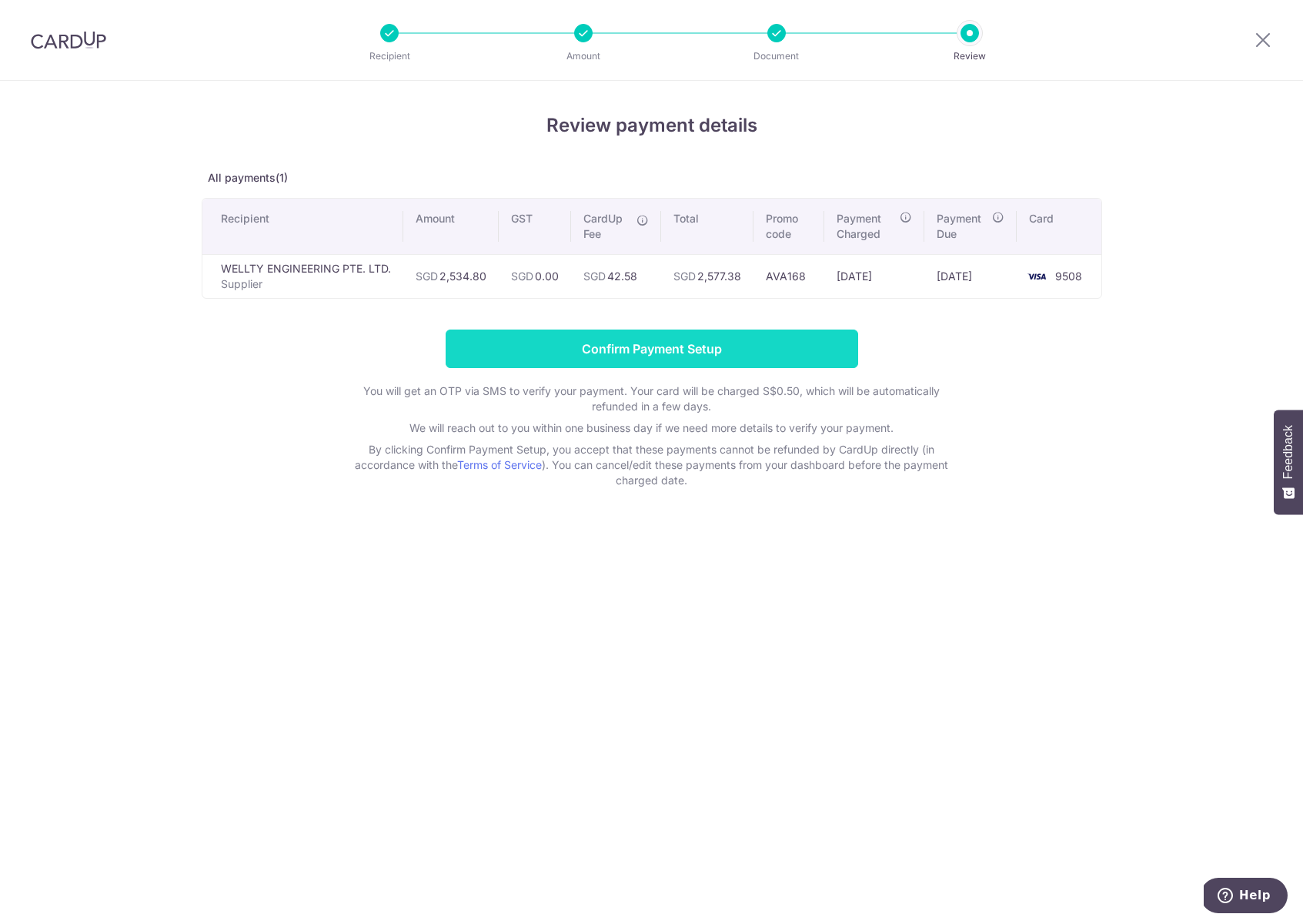
click at [636, 347] on input "Confirm Payment Setup" at bounding box center [651, 348] width 413 height 39
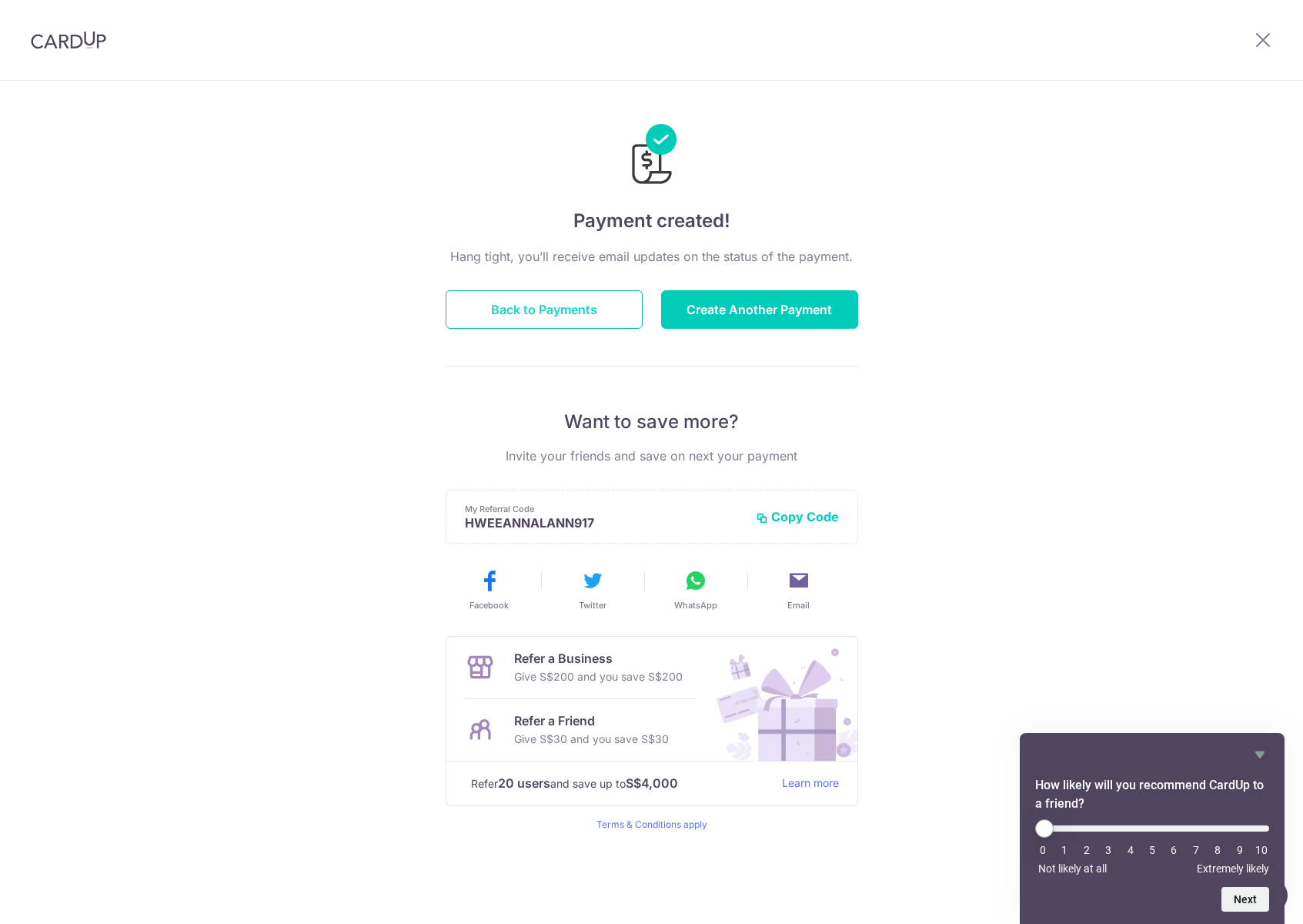
click at [545, 305] on button "Back to Payments" at bounding box center [544, 310] width 197 height 39
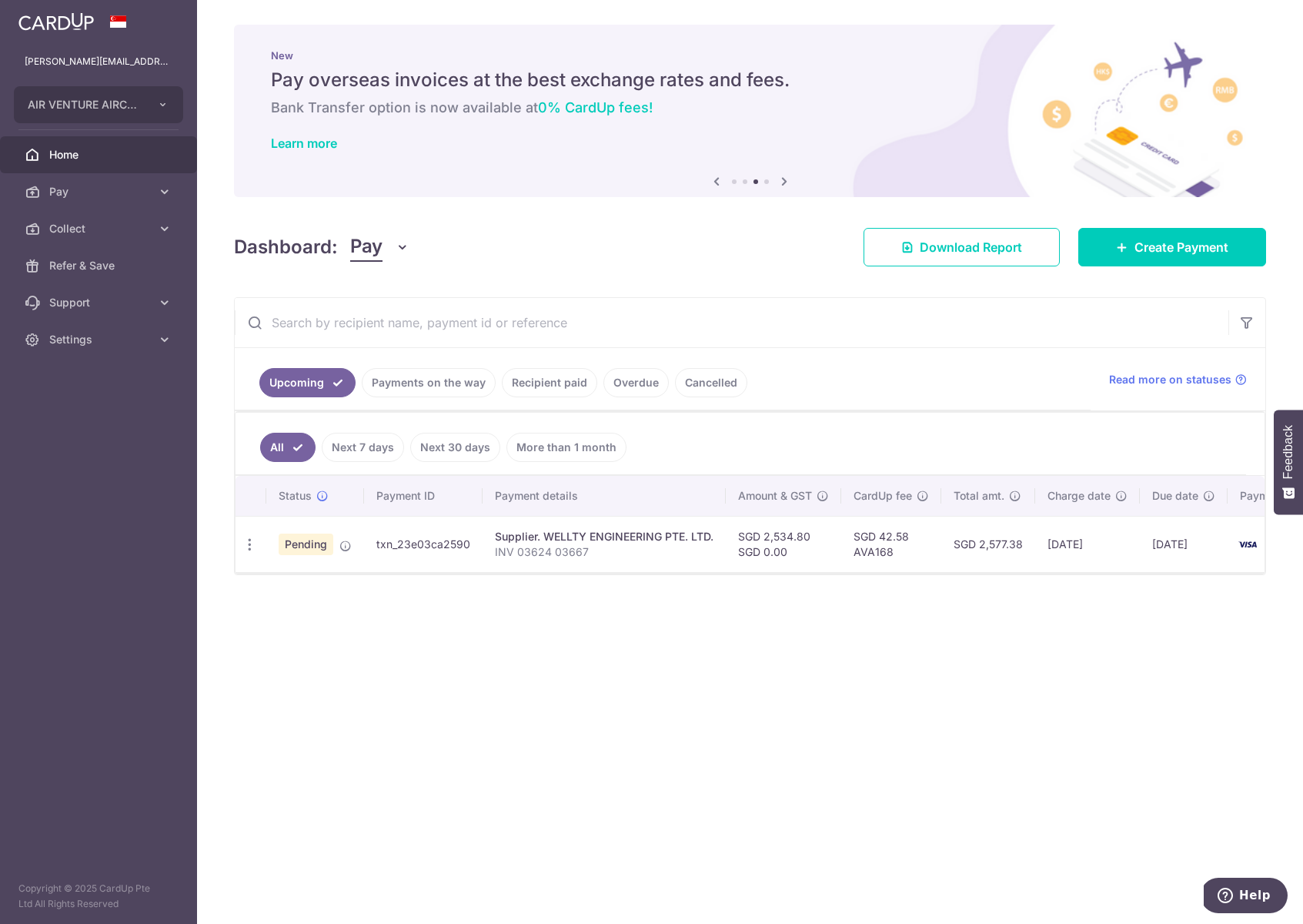
click at [558, 388] on link "Recipient paid" at bounding box center [549, 382] width 95 height 29
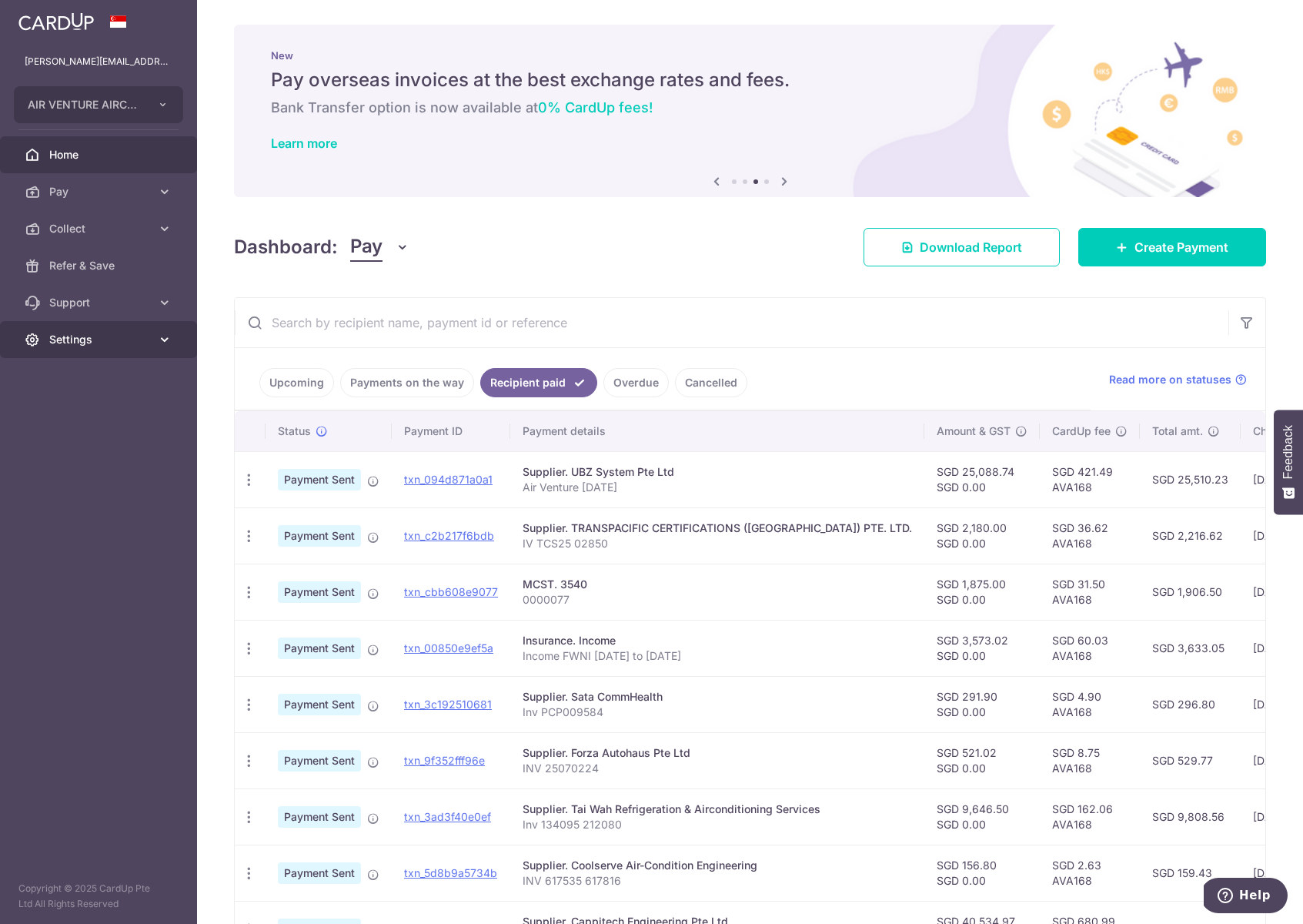
click at [150, 341] on span "Settings" at bounding box center [99, 339] width 101 height 15
click at [92, 415] on span "Logout" at bounding box center [99, 413] width 101 height 15
